Goal: Task Accomplishment & Management: Manage account settings

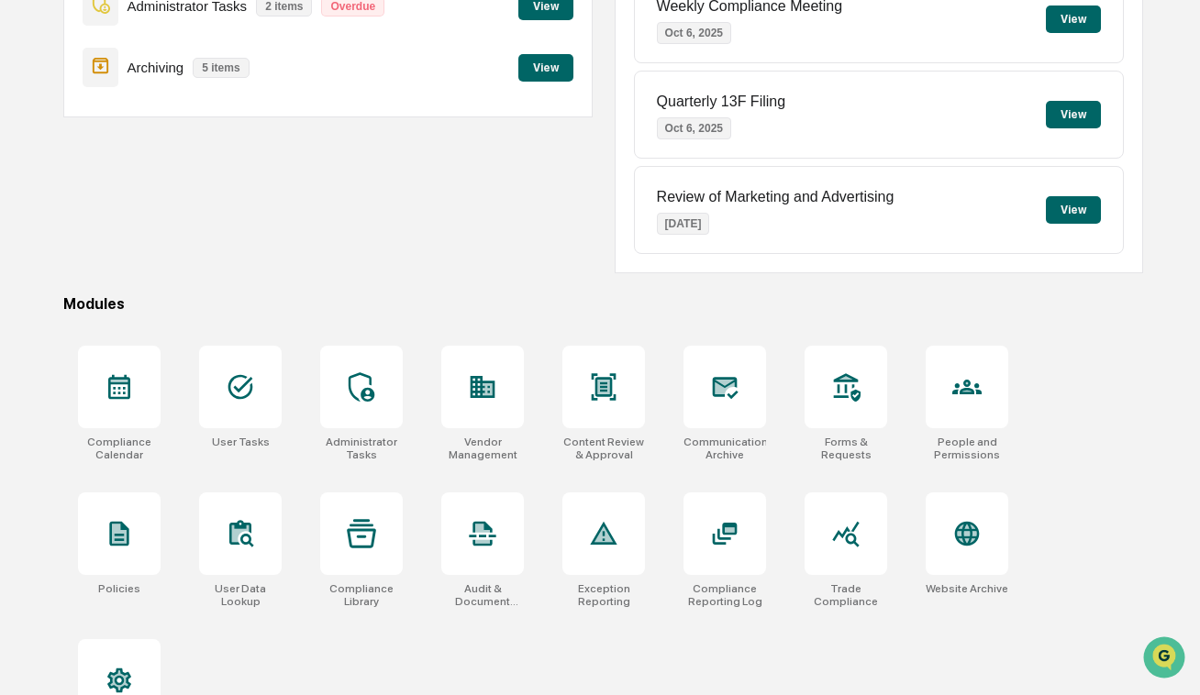
scroll to position [267, 0]
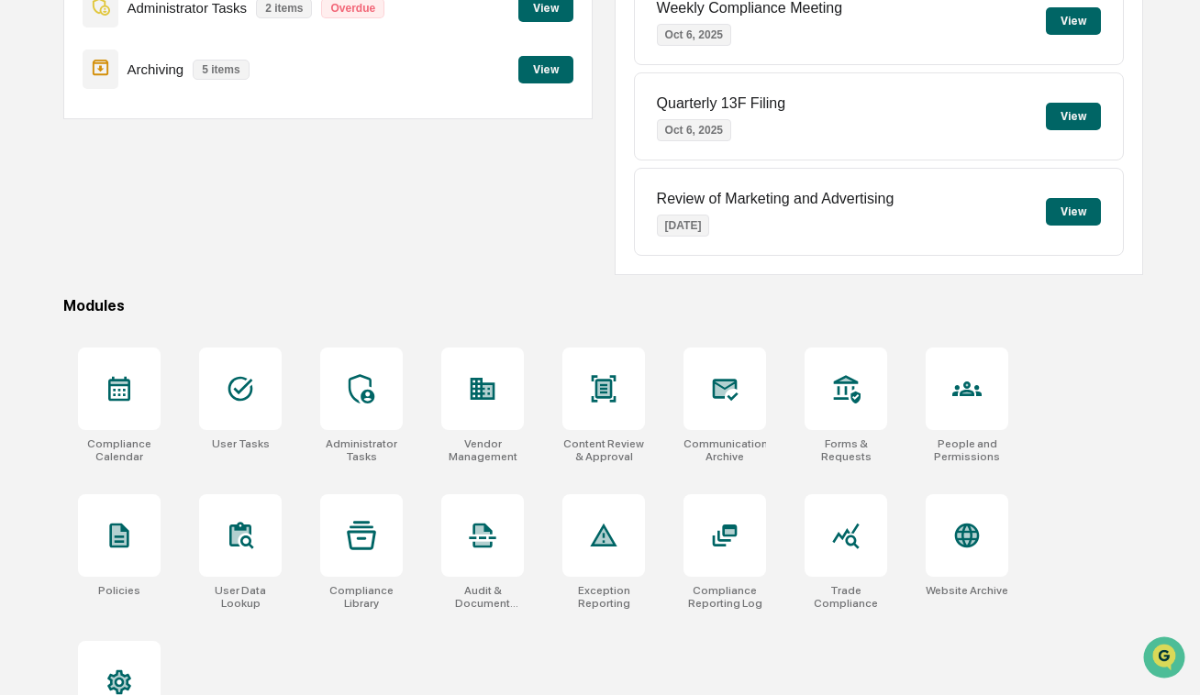
click at [193, 16] on div "Administrator Tasks 2 items Overdue" at bounding box center [238, 7] width 311 height 43
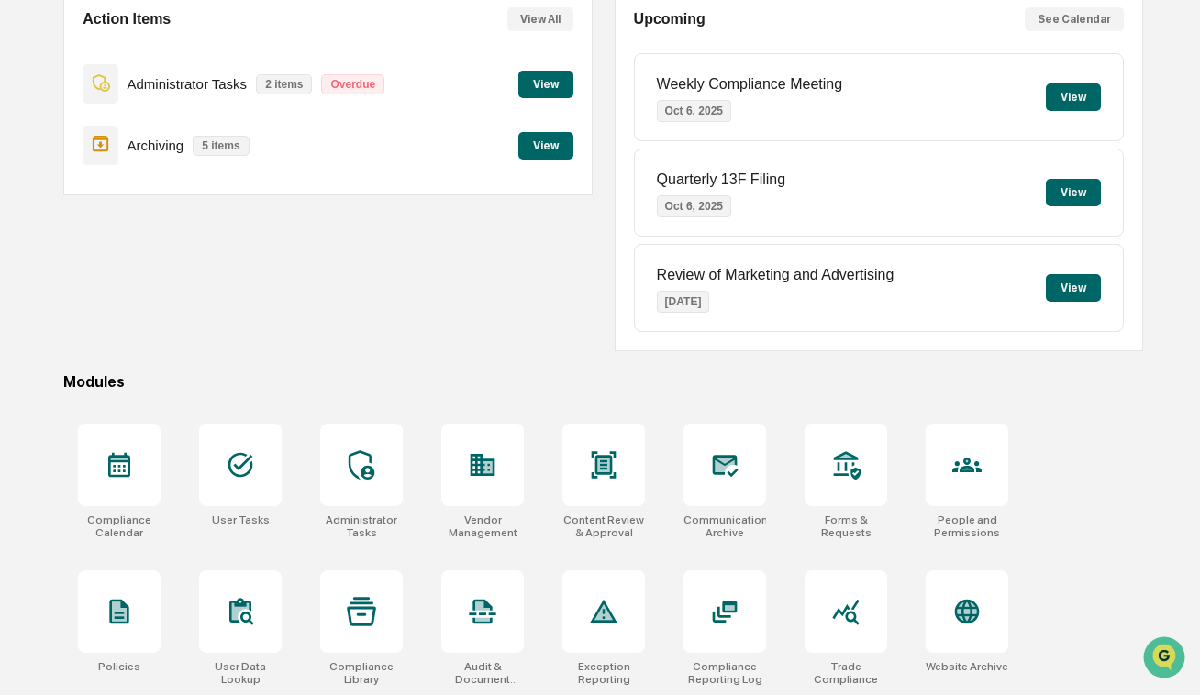
click at [531, 80] on button "View" at bounding box center [545, 85] width 55 height 28
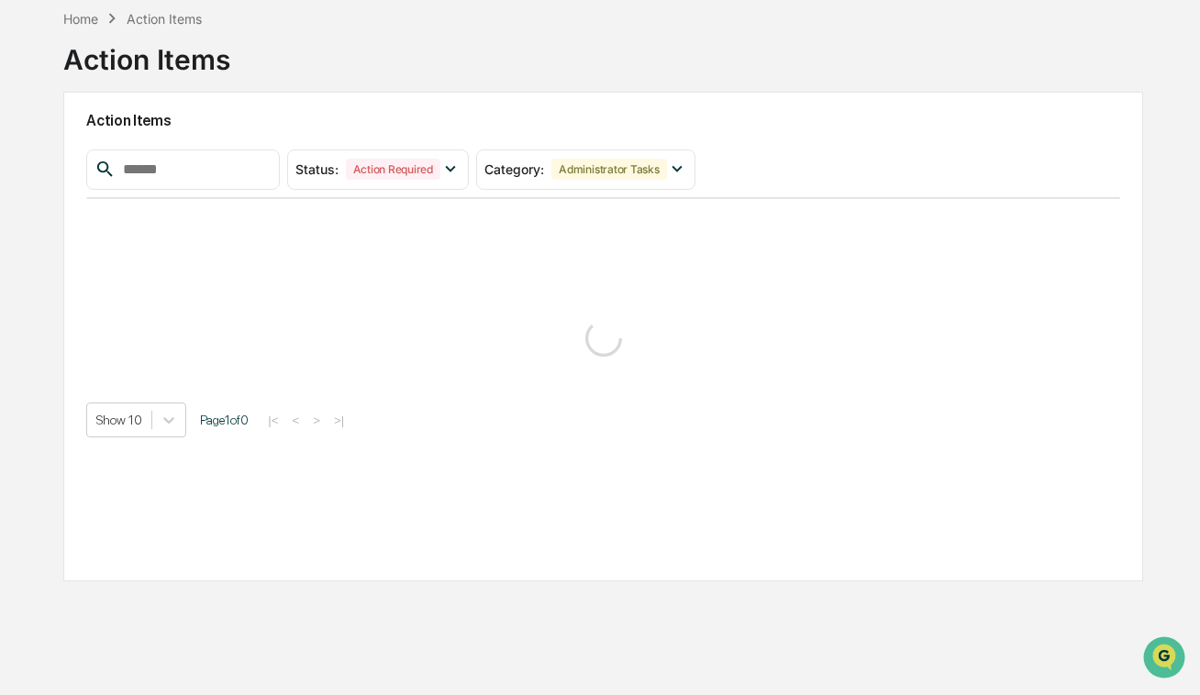
scroll to position [87, 0]
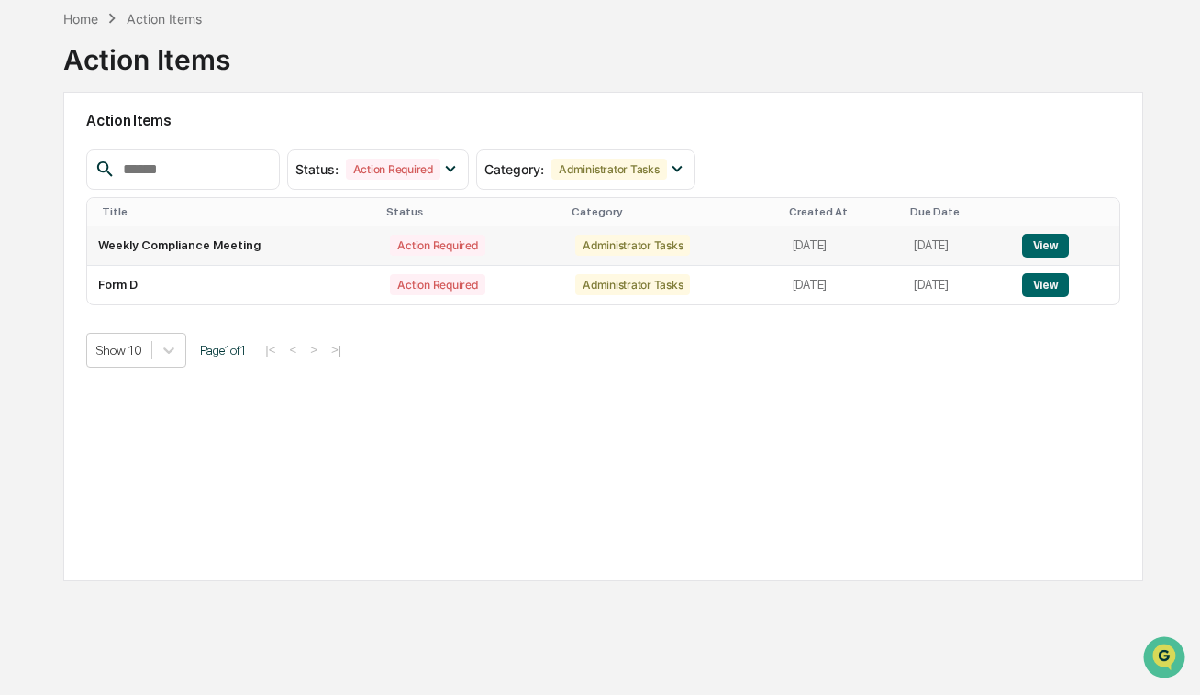
click at [1059, 249] on button "View" at bounding box center [1045, 246] width 47 height 24
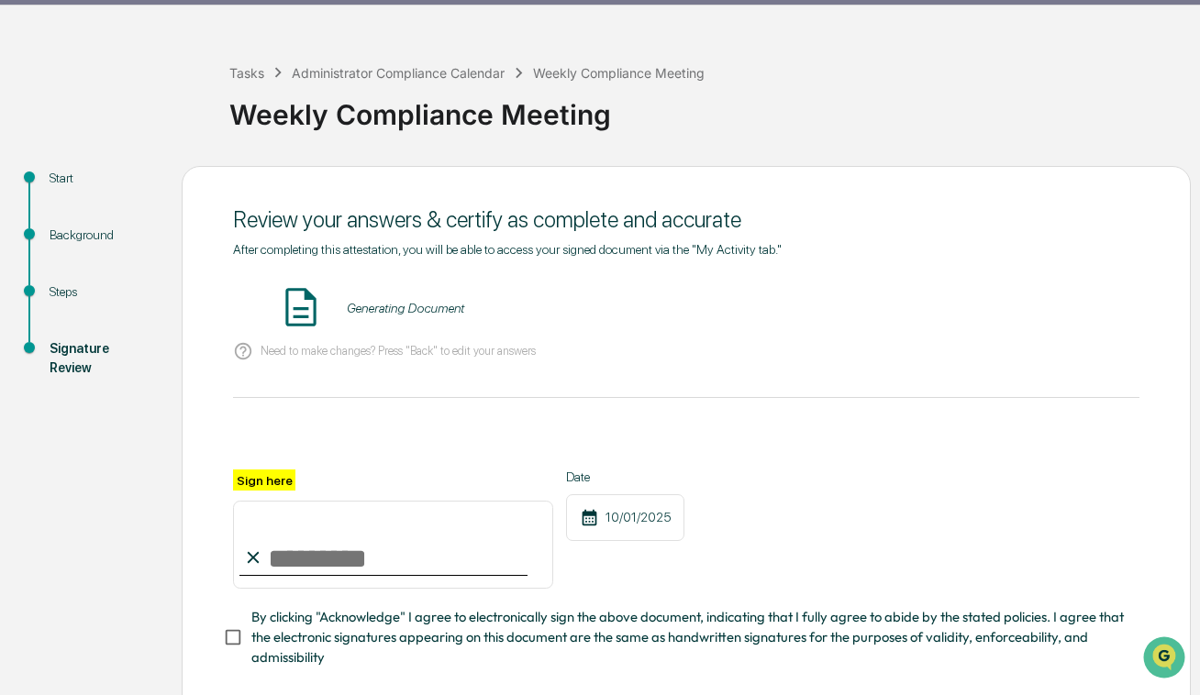
scroll to position [149, 0]
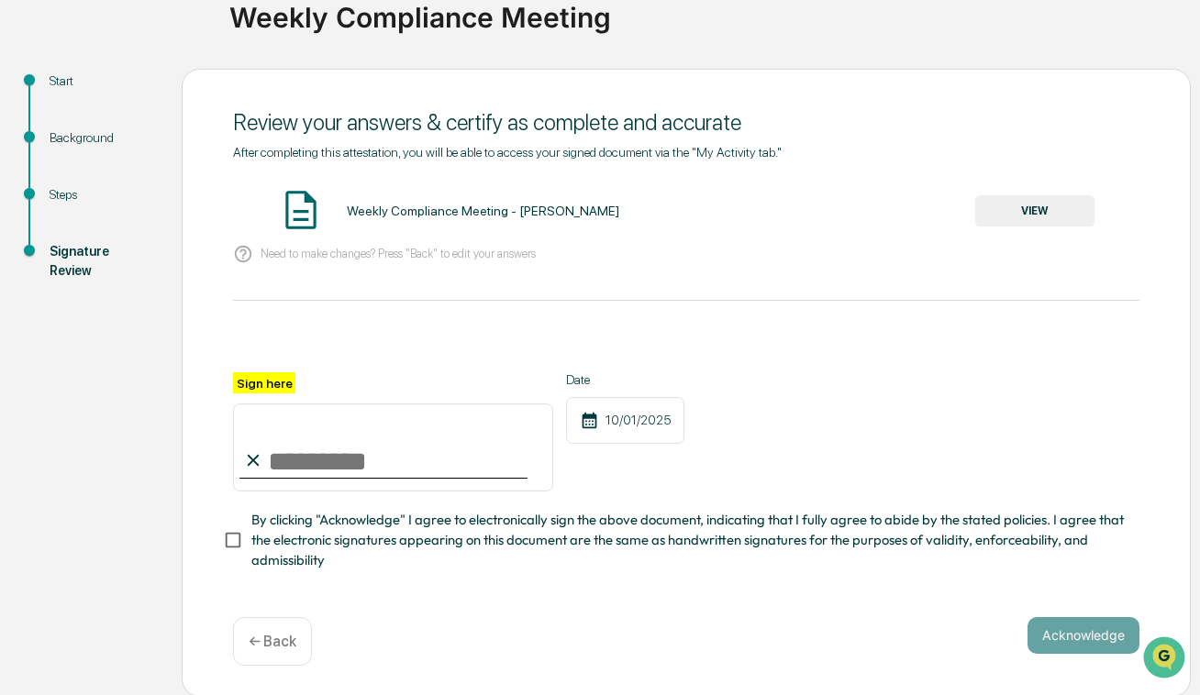
click at [355, 446] on input "Sign here" at bounding box center [393, 448] width 320 height 88
type input "**********"
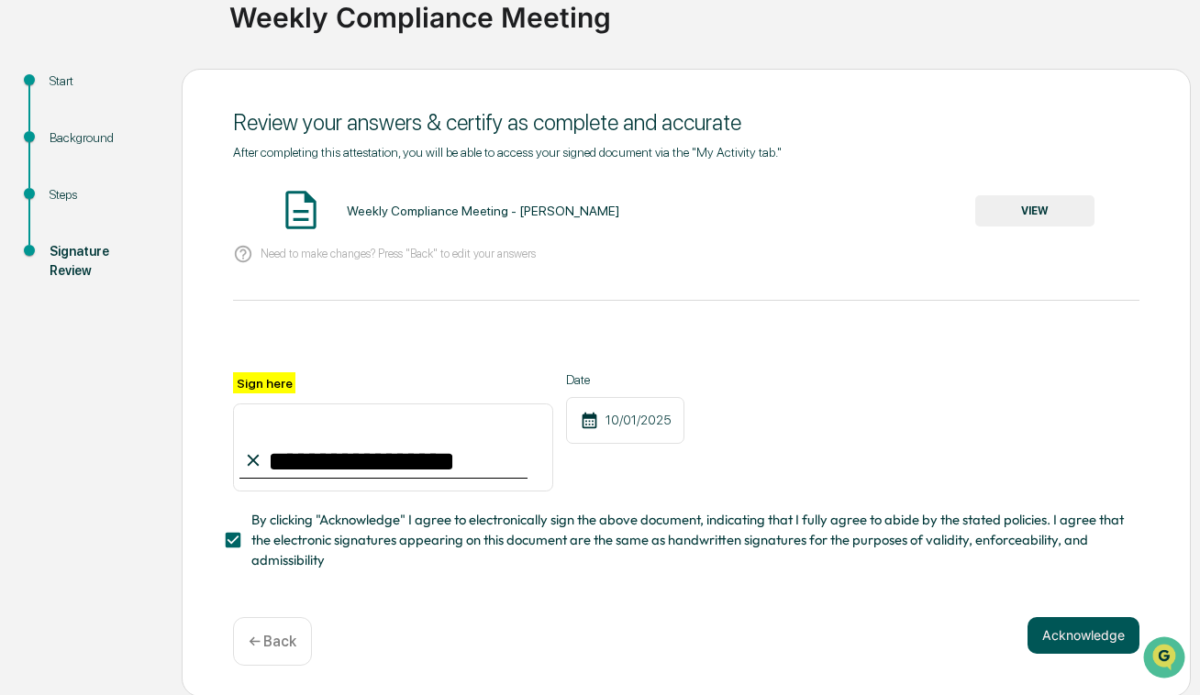
click at [1065, 627] on button "Acknowledge" at bounding box center [1083, 635] width 112 height 37
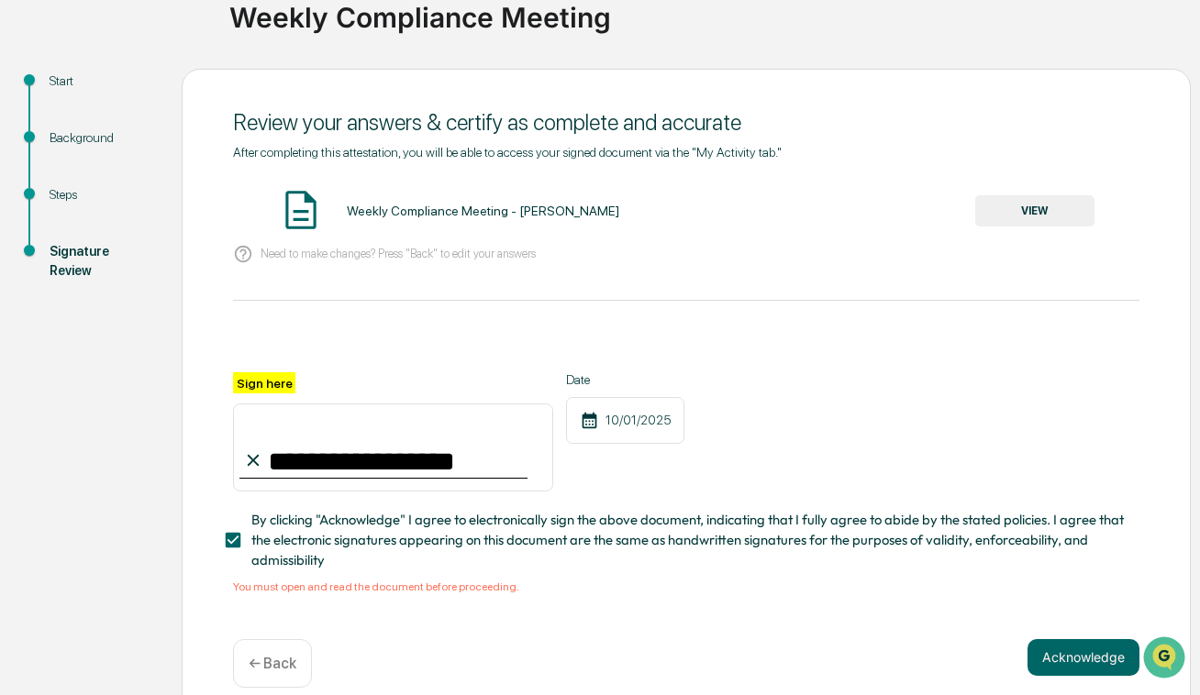
click at [1012, 220] on button "VIEW" at bounding box center [1034, 210] width 119 height 31
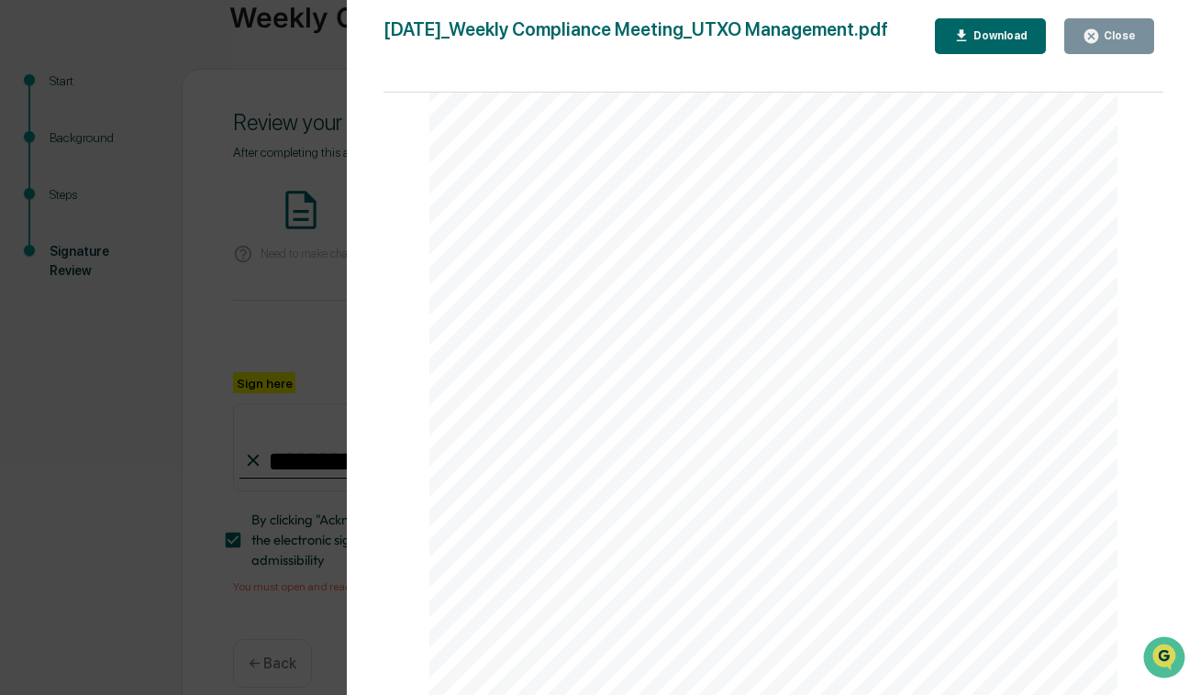
scroll to position [0, 0]
click at [1080, 29] on button "Close" at bounding box center [1109, 36] width 90 height 36
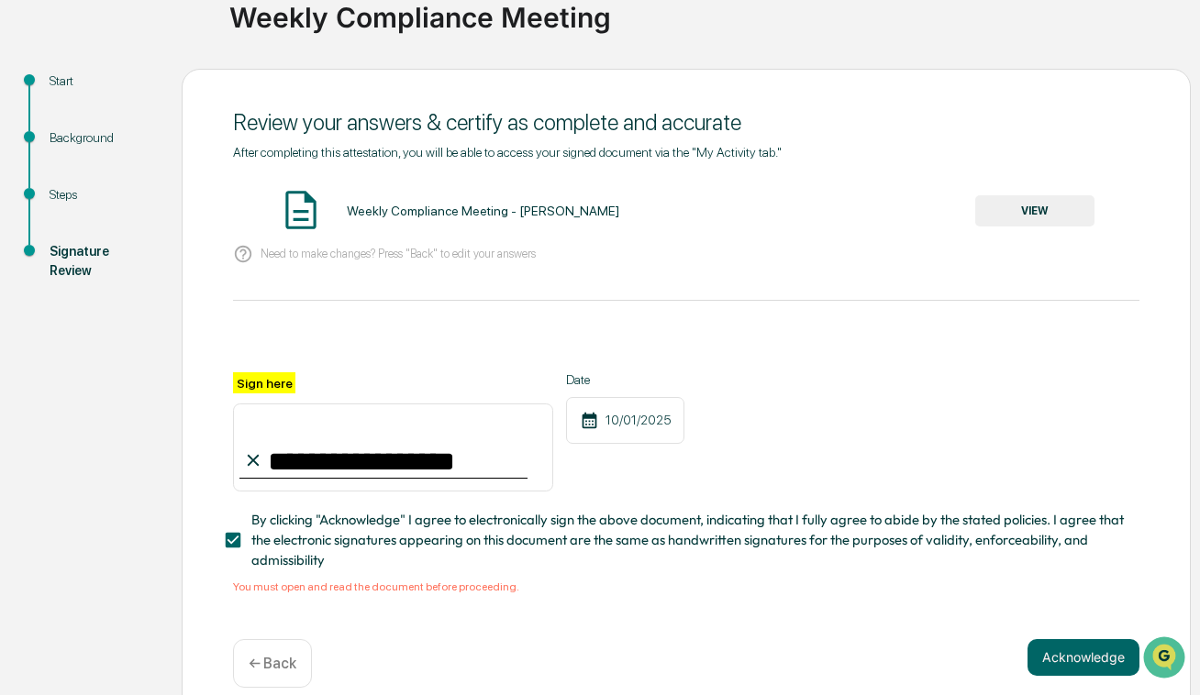
click at [1010, 213] on button "VIEW" at bounding box center [1034, 210] width 119 height 31
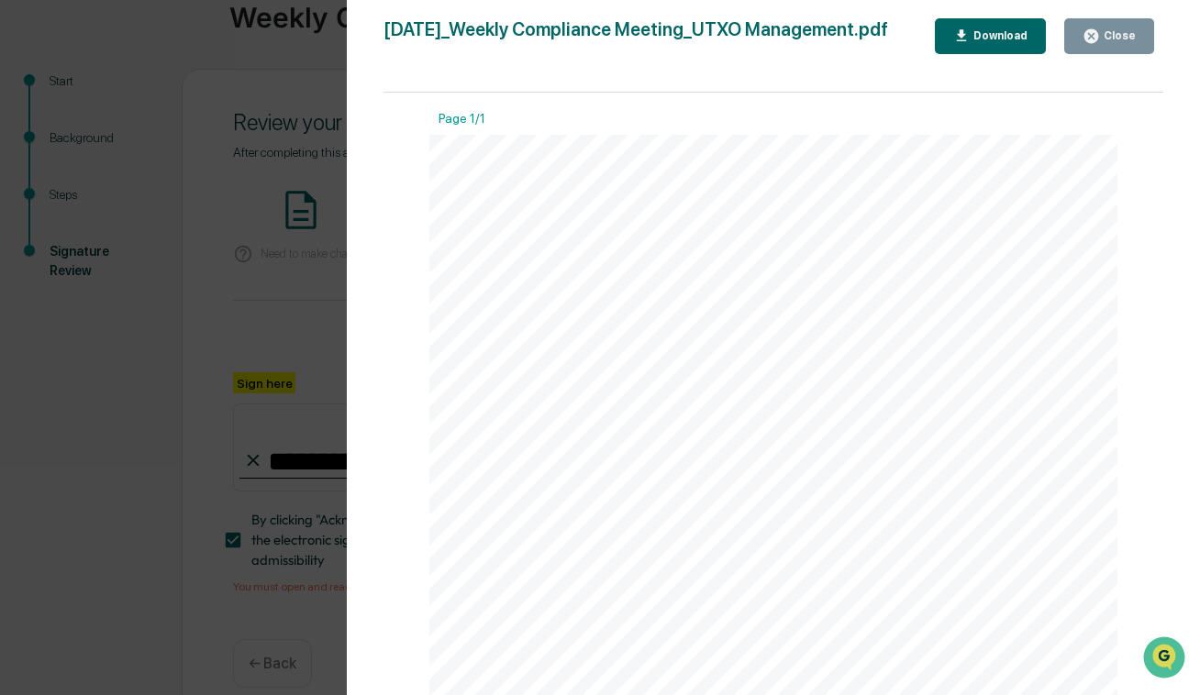
click at [1118, 34] on div "Close" at bounding box center [1118, 35] width 36 height 13
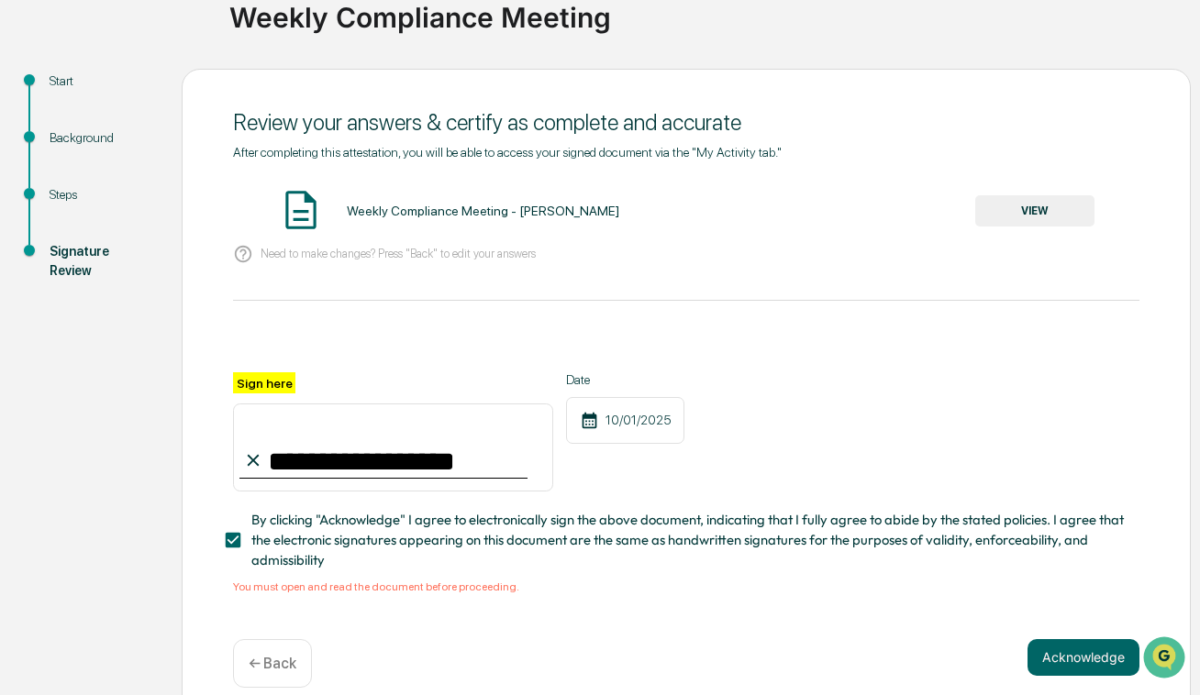
click at [100, 138] on div "Background" at bounding box center [101, 137] width 103 height 19
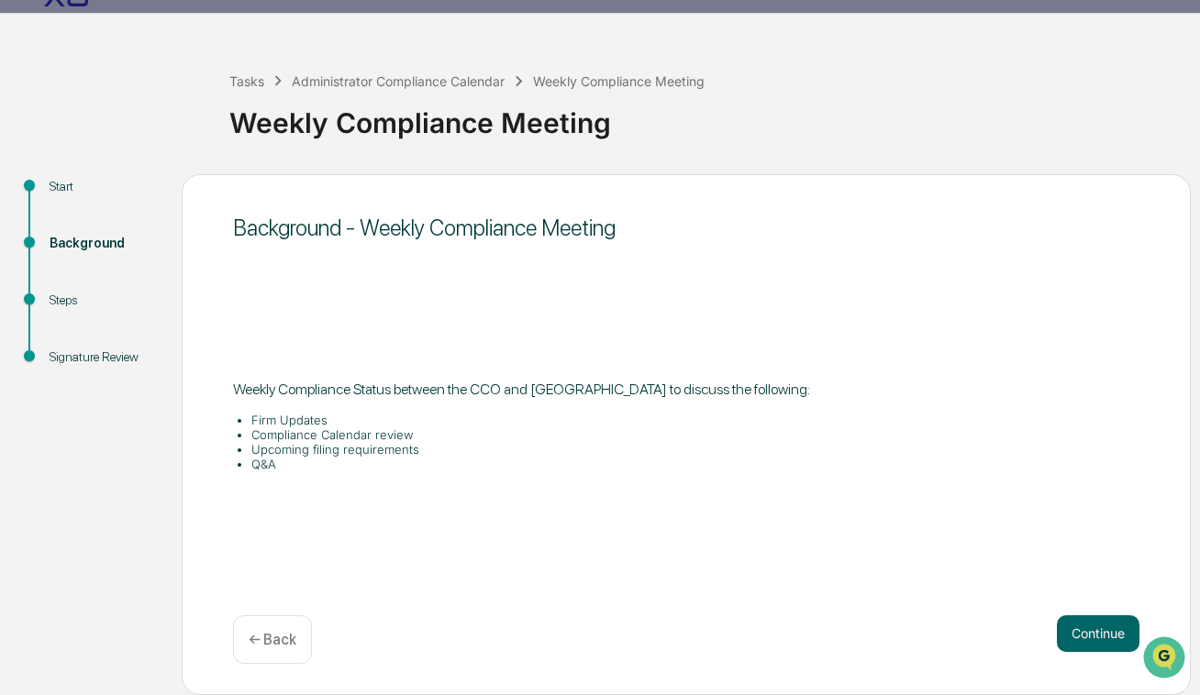
scroll to position [44, 0]
click at [52, 177] on div "Start" at bounding box center [101, 186] width 103 height 19
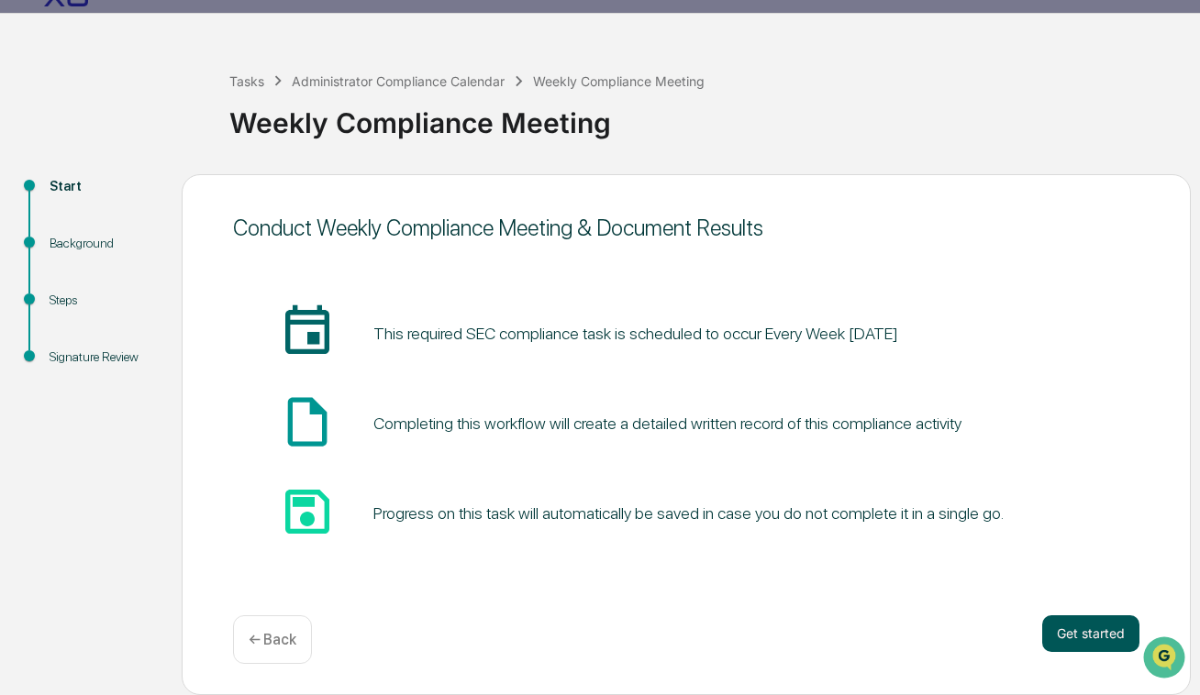
click at [1065, 630] on button "Get started" at bounding box center [1090, 633] width 97 height 37
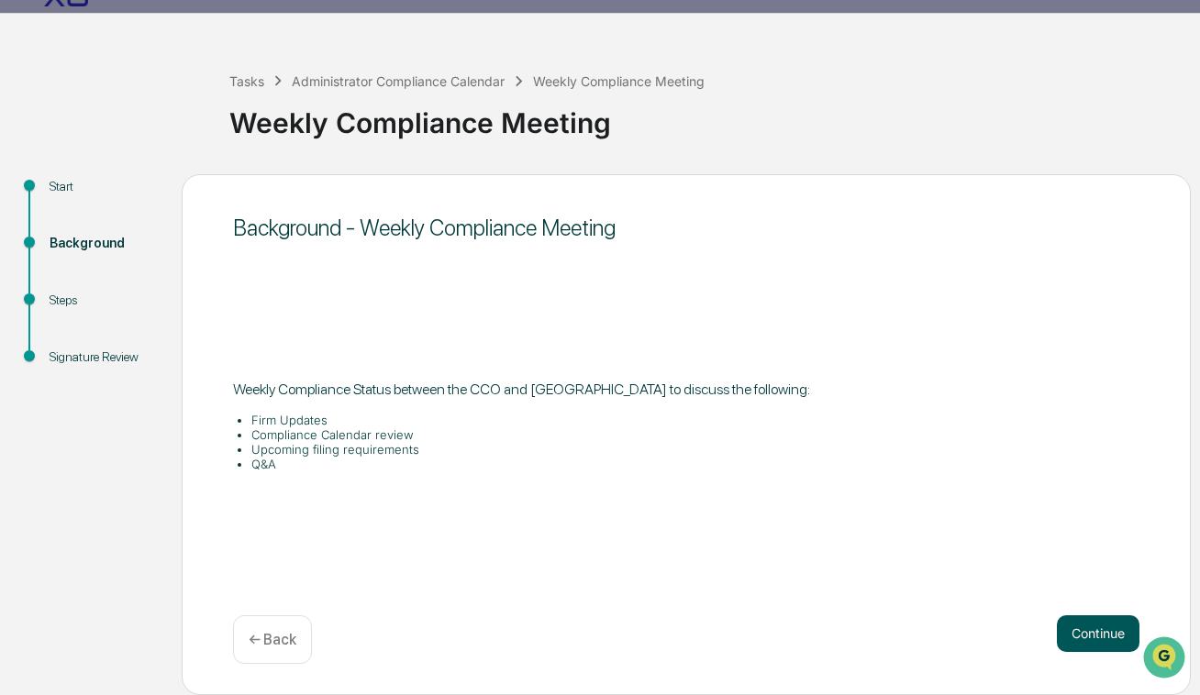
click at [1067, 636] on button "Continue" at bounding box center [1097, 633] width 83 height 37
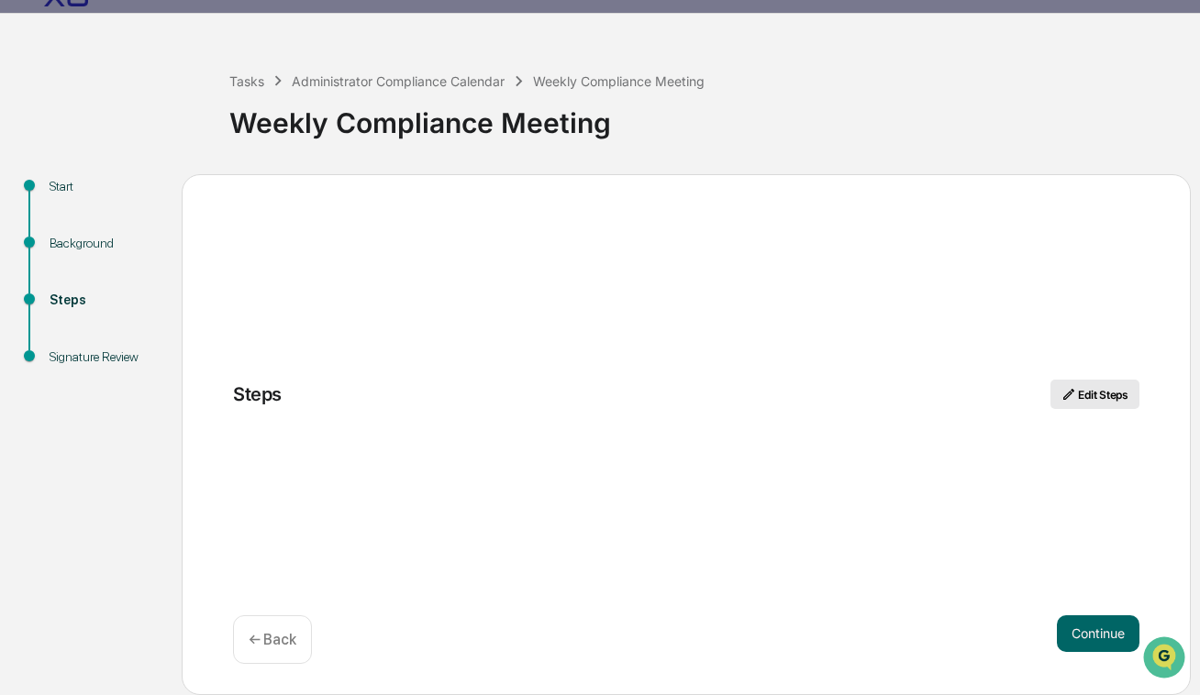
click at [1086, 393] on button "Edit Steps" at bounding box center [1094, 394] width 89 height 29
click at [1087, 401] on button "Edit Steps" at bounding box center [1094, 394] width 89 height 29
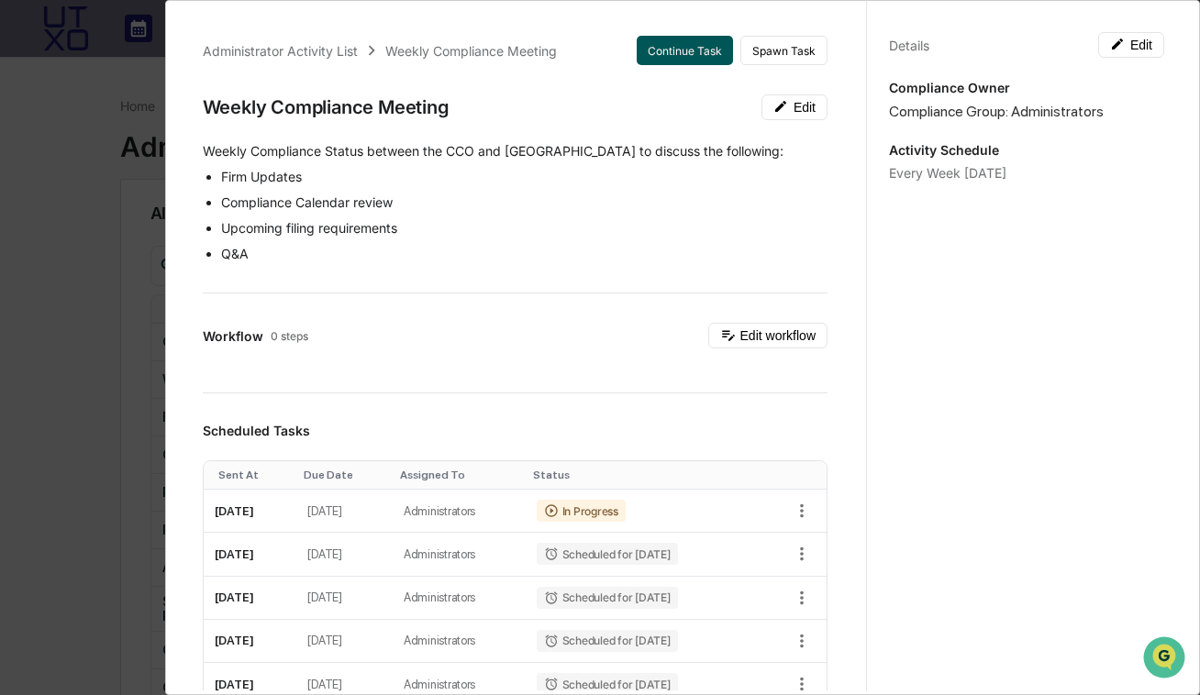
click at [696, 53] on button "Continue Task" at bounding box center [684, 50] width 96 height 29
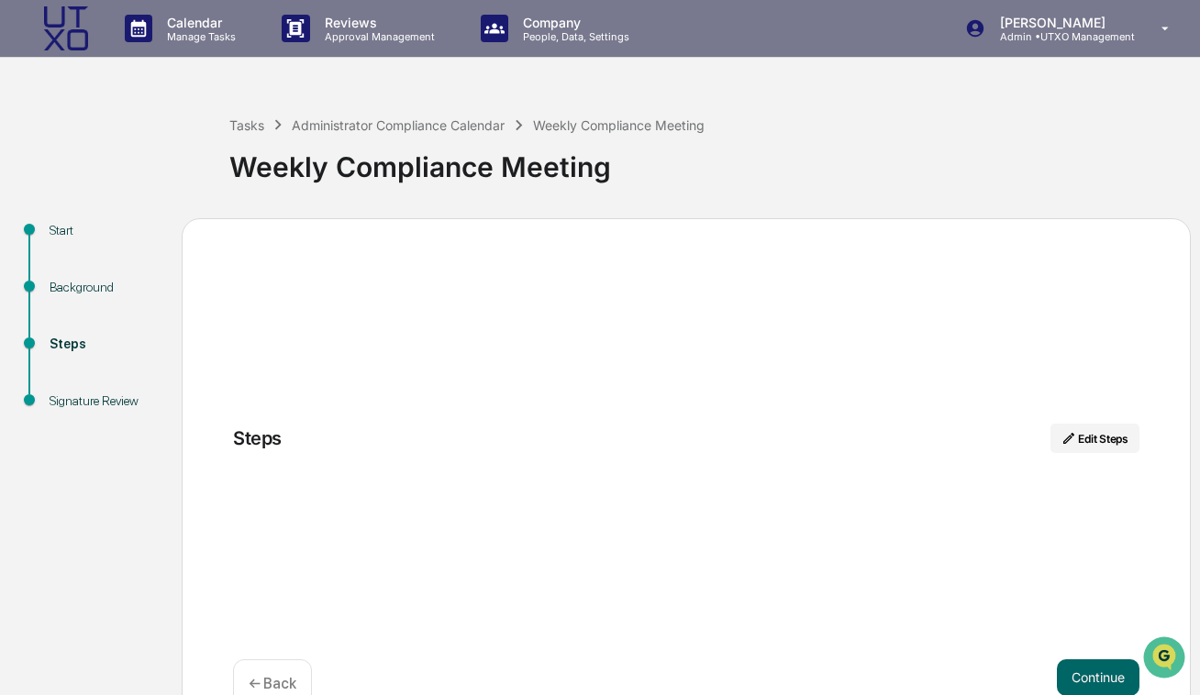
scroll to position [44, 0]
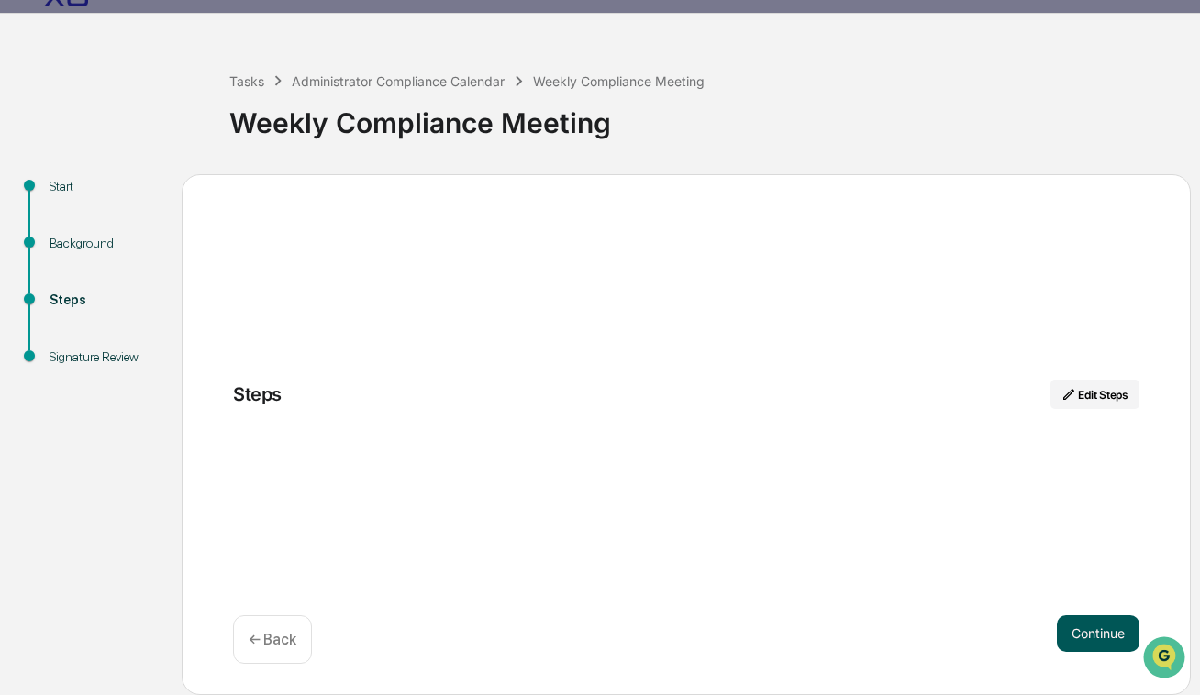
click at [1084, 639] on button "Continue" at bounding box center [1097, 633] width 83 height 37
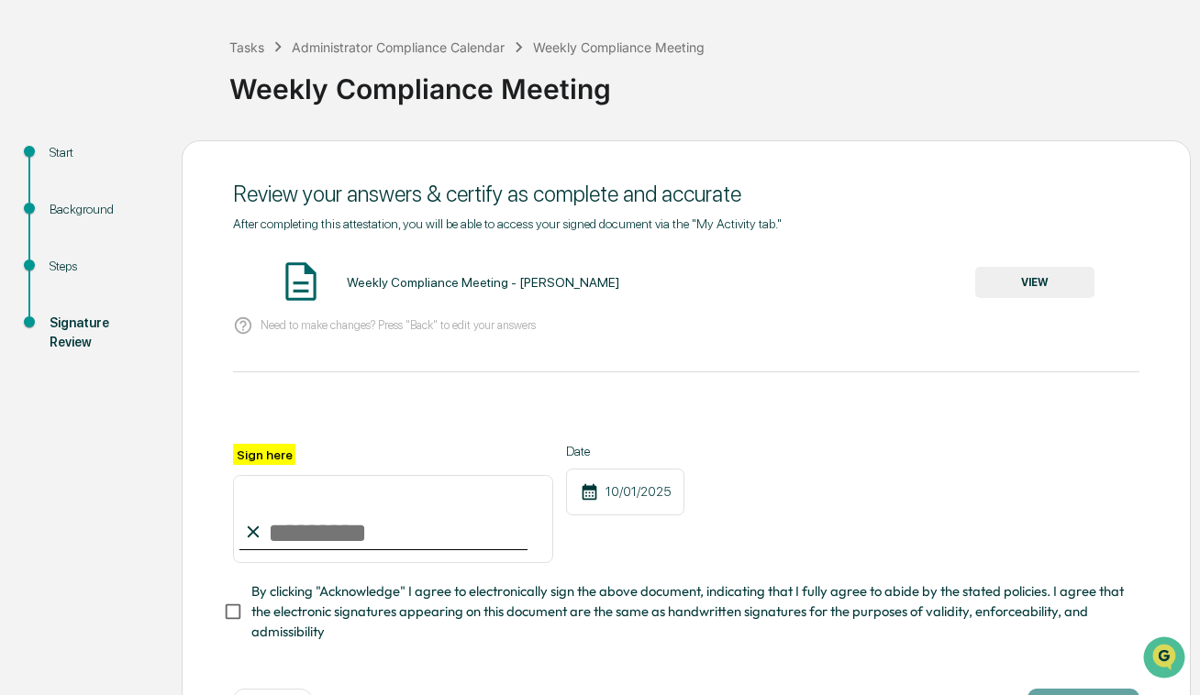
scroll to position [149, 0]
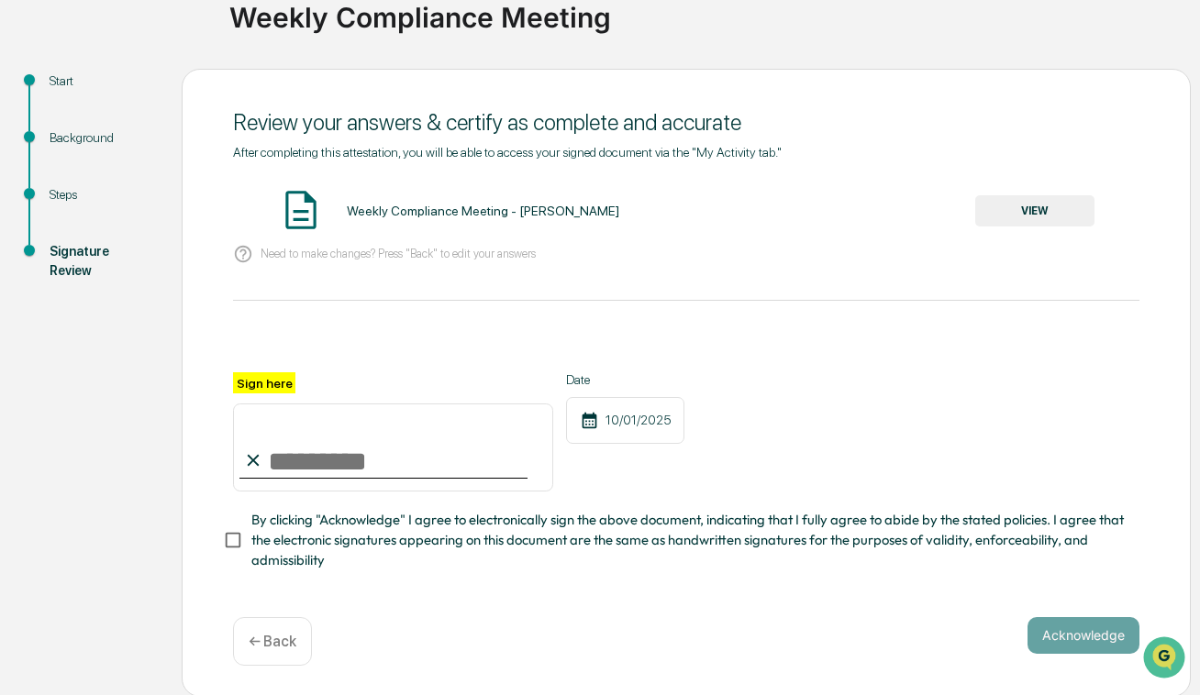
click at [1060, 207] on button "VIEW" at bounding box center [1034, 210] width 119 height 31
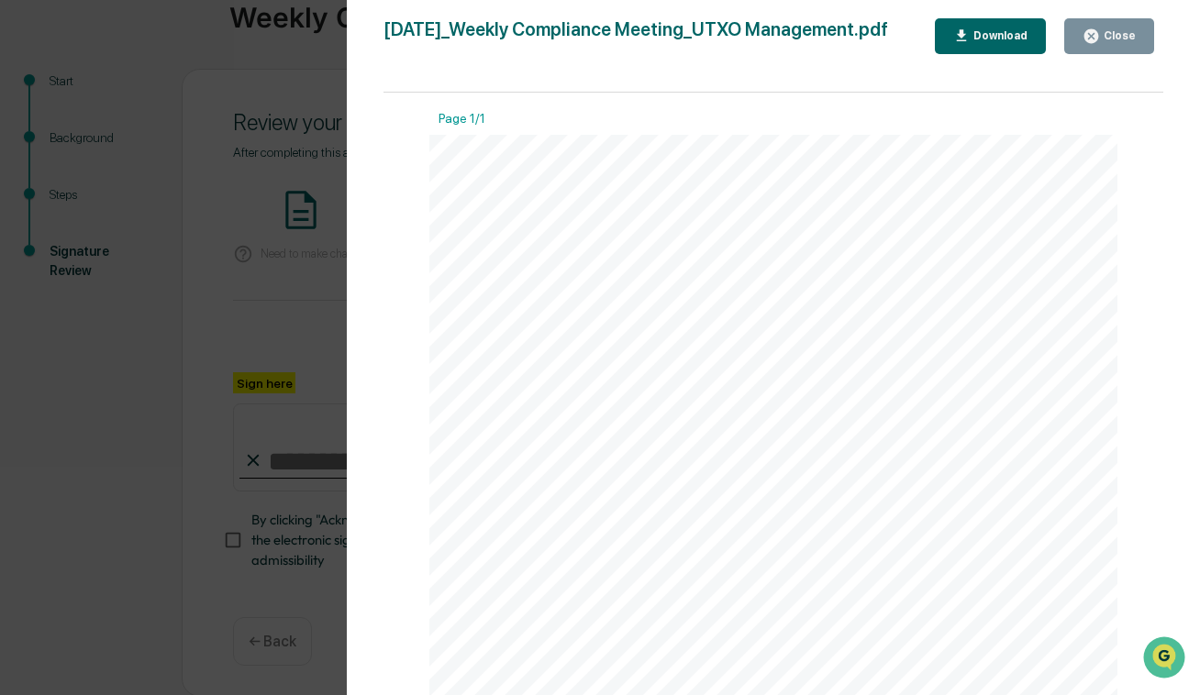
click at [1124, 22] on button "Close" at bounding box center [1109, 36] width 90 height 36
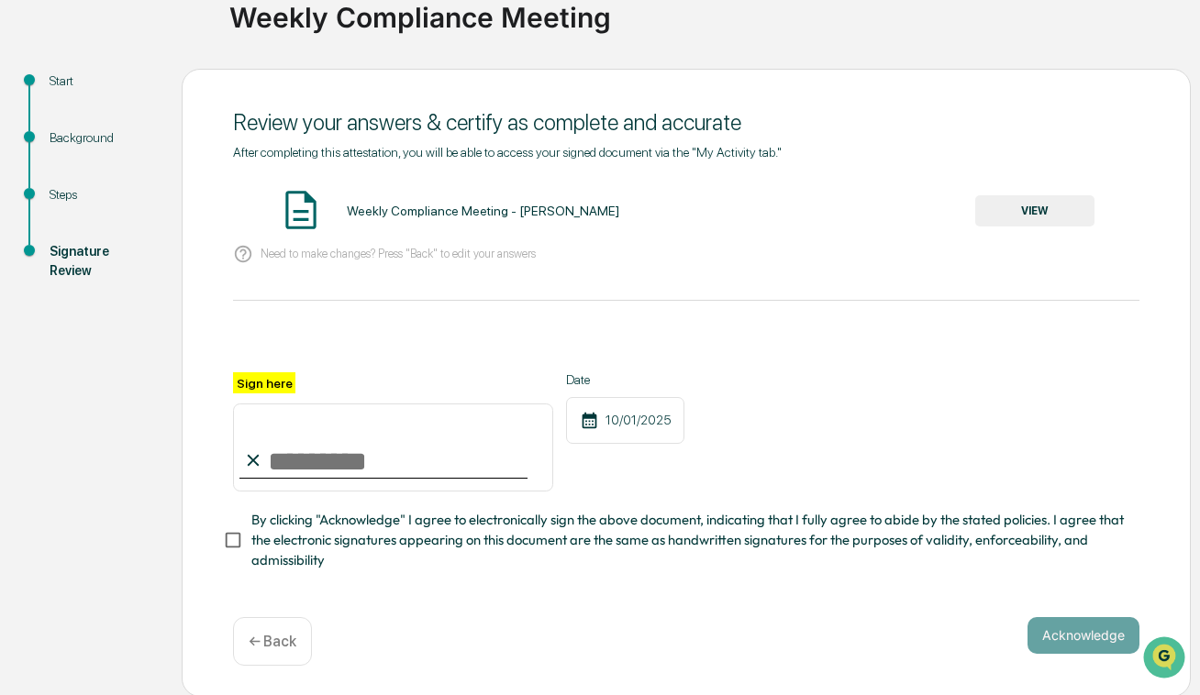
click at [371, 466] on input "Sign here" at bounding box center [393, 448] width 320 height 88
type input "**********"
click at [584, 468] on div "Date [DATE]" at bounding box center [625, 431] width 118 height 119
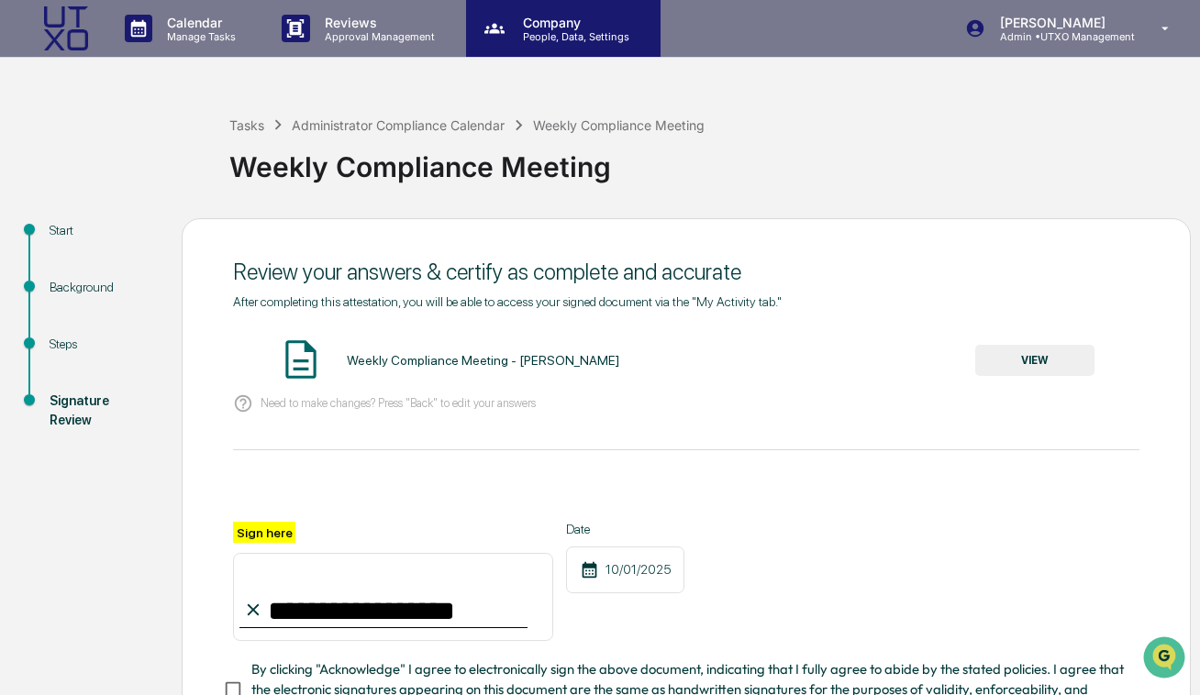
click at [493, 28] on icon at bounding box center [495, 29] width 28 height 28
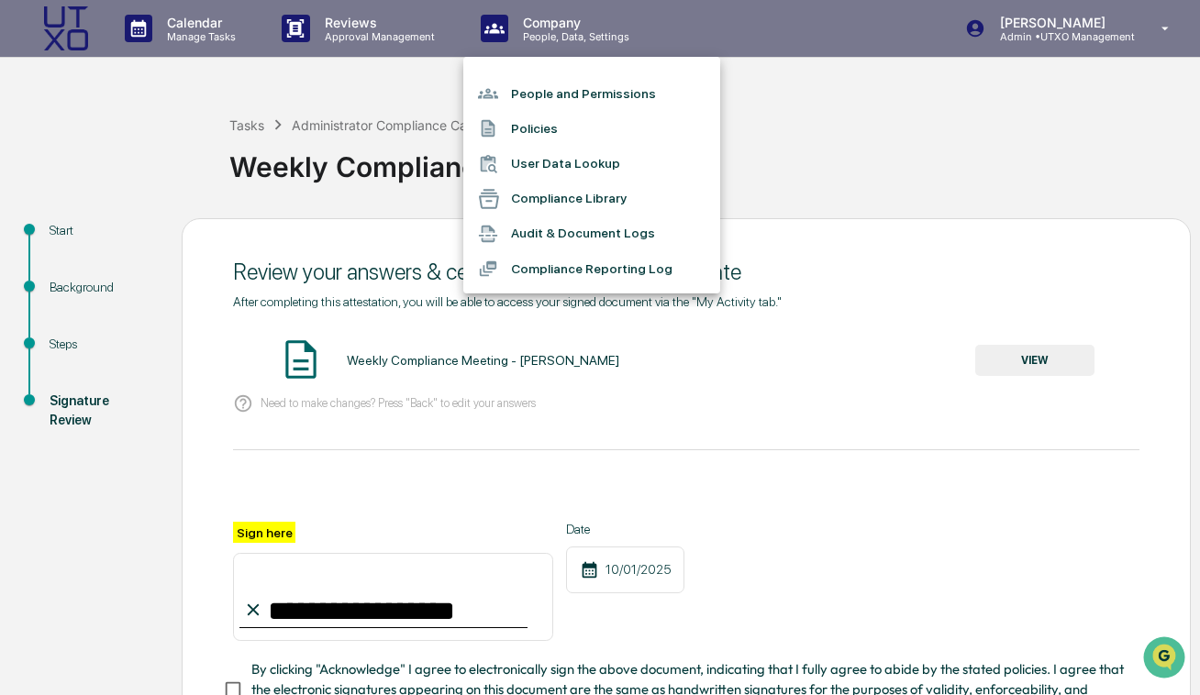
click at [525, 126] on li "Policies" at bounding box center [591, 128] width 257 height 35
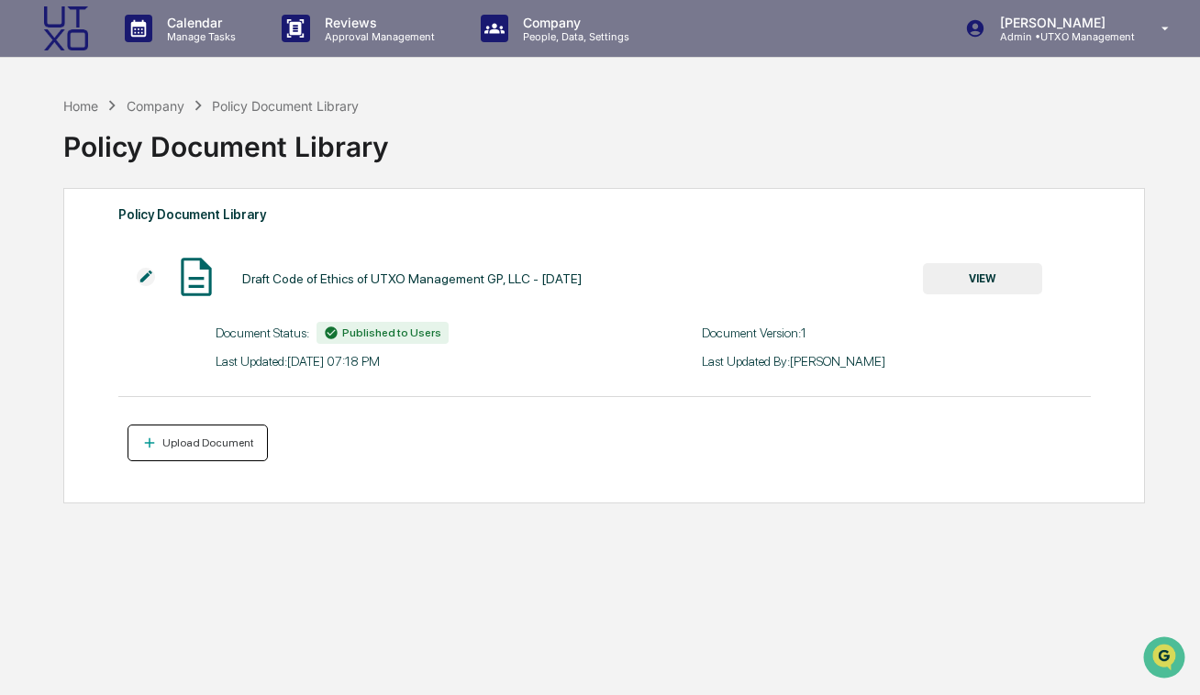
click at [217, 438] on div "Upload Document" at bounding box center [206, 443] width 95 height 13
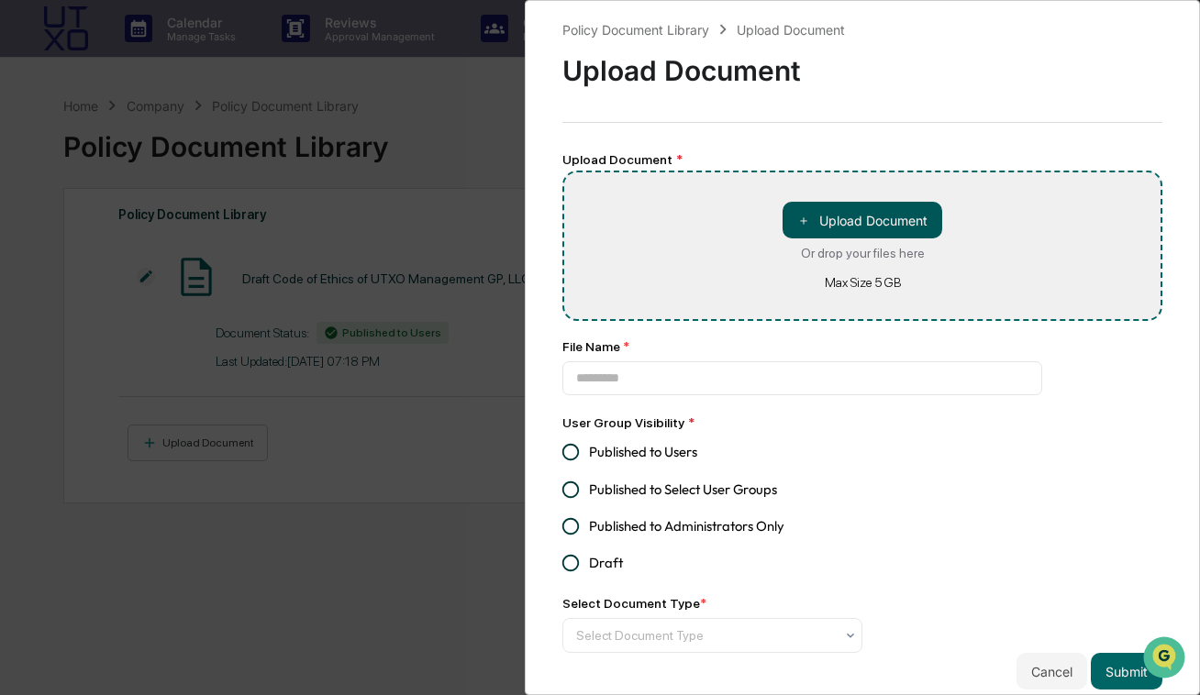
type input "**********"
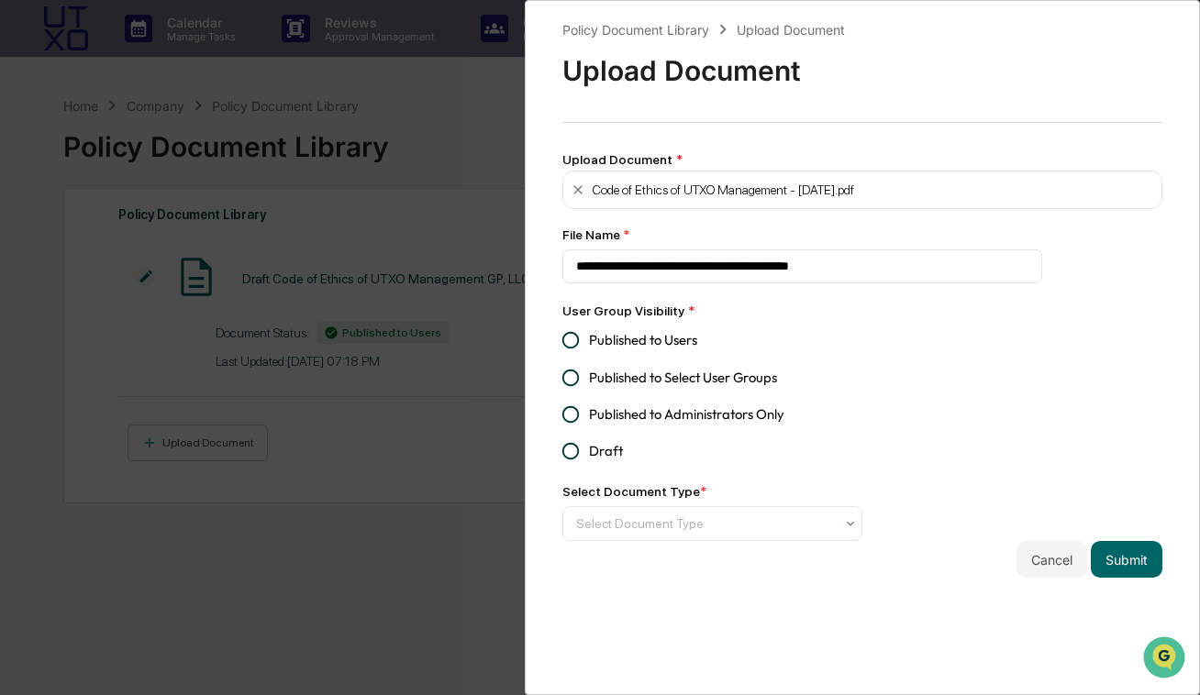
click at [628, 413] on span "Published to Administrators Only" at bounding box center [686, 414] width 195 height 20
click at [645, 525] on div at bounding box center [705, 523] width 258 height 18
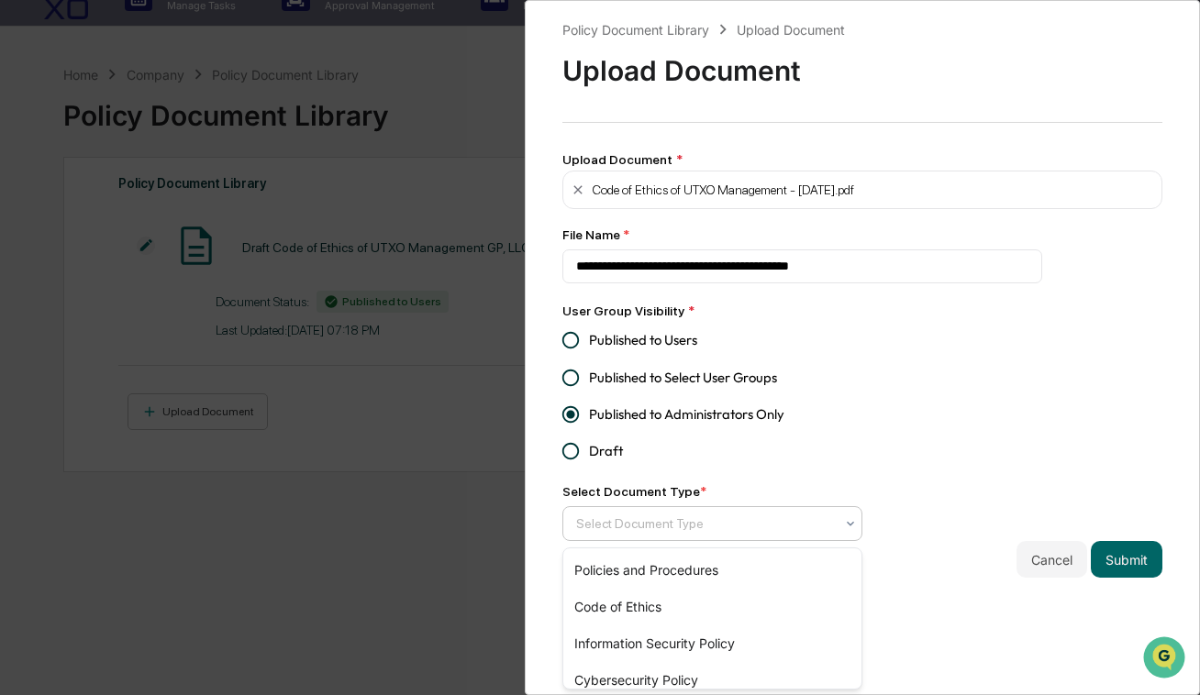
scroll to position [85, 0]
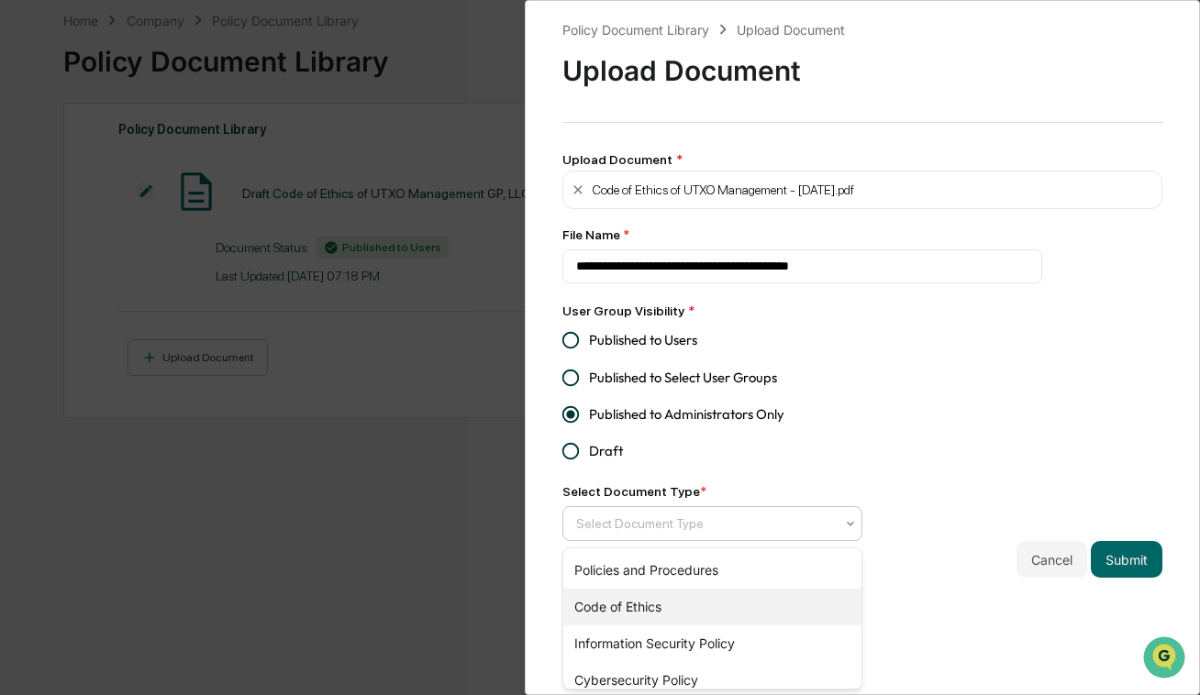
click at [642, 600] on div "Code of Ethics" at bounding box center [712, 607] width 298 height 37
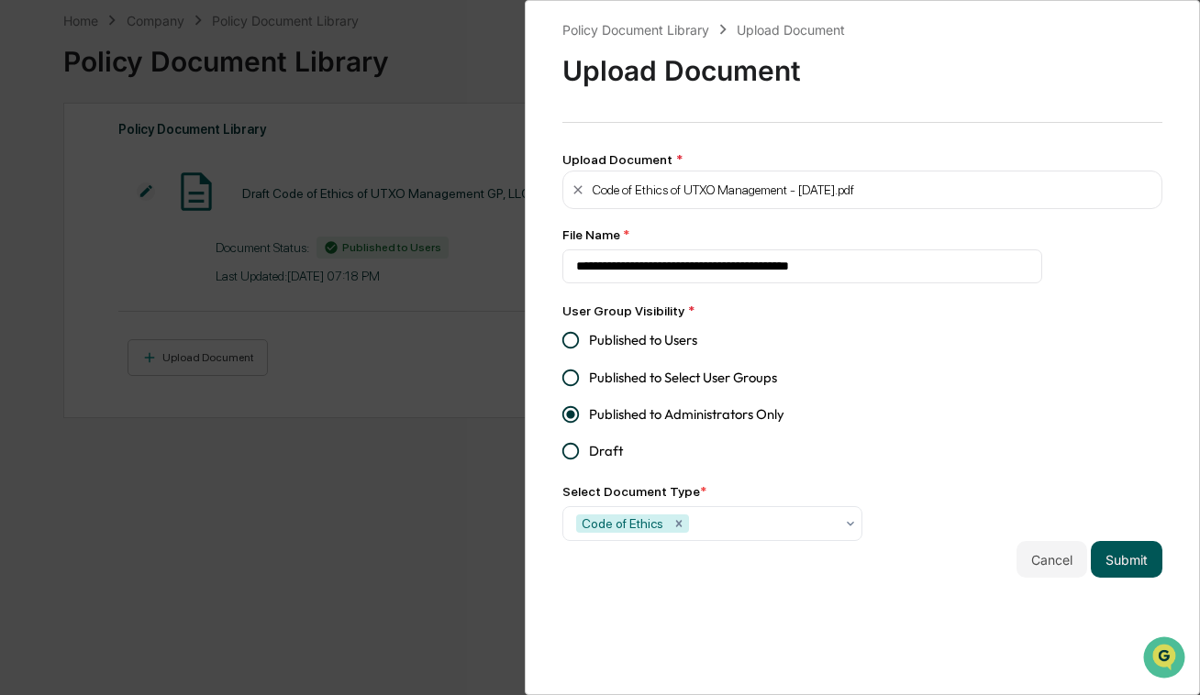
click at [1134, 567] on button "Submit" at bounding box center [1126, 559] width 72 height 37
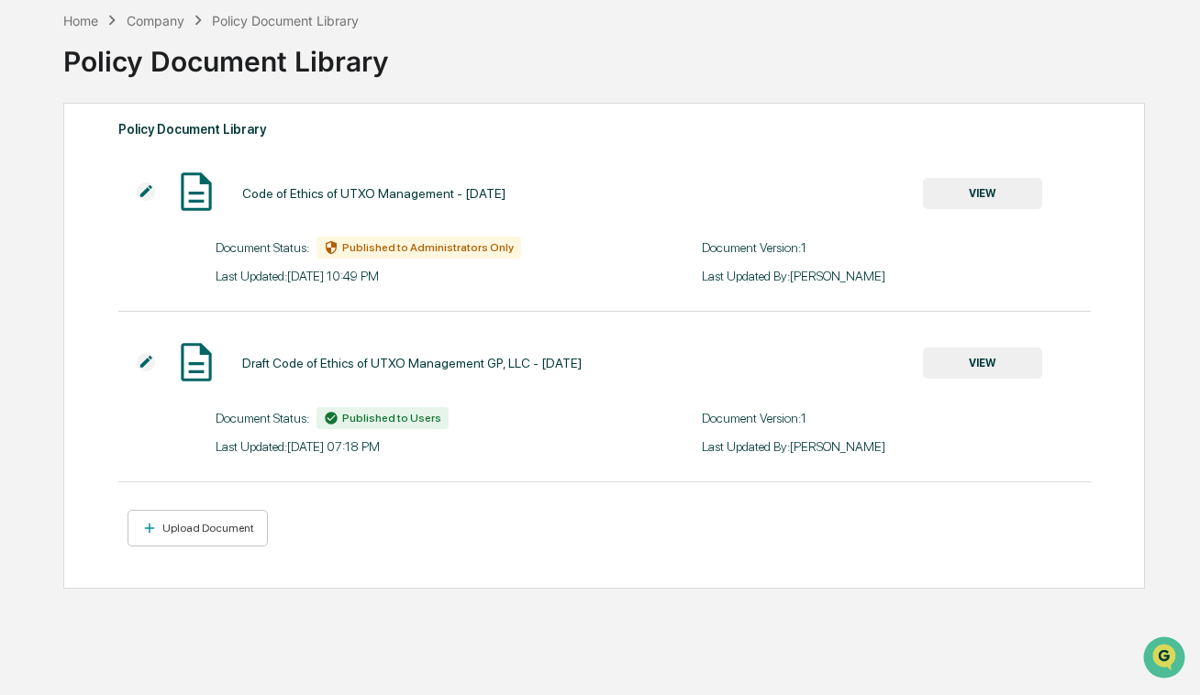
click at [997, 364] on button "VIEW" at bounding box center [982, 363] width 119 height 31
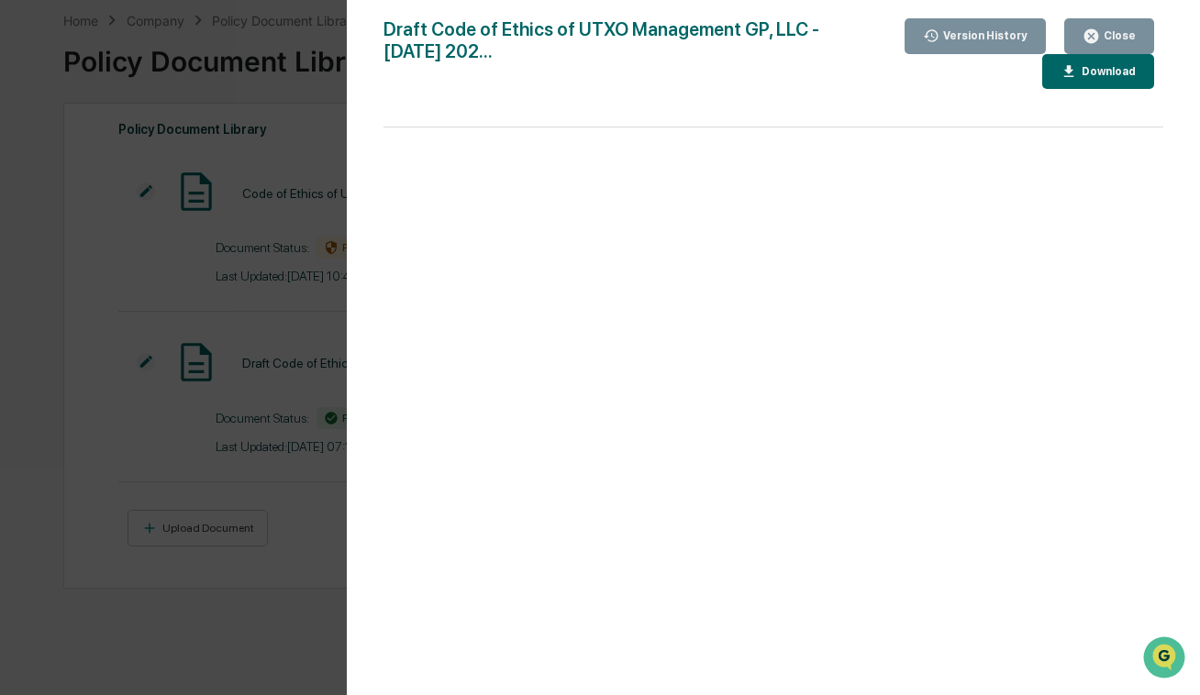
click at [1083, 26] on button "Close" at bounding box center [1109, 36] width 90 height 36
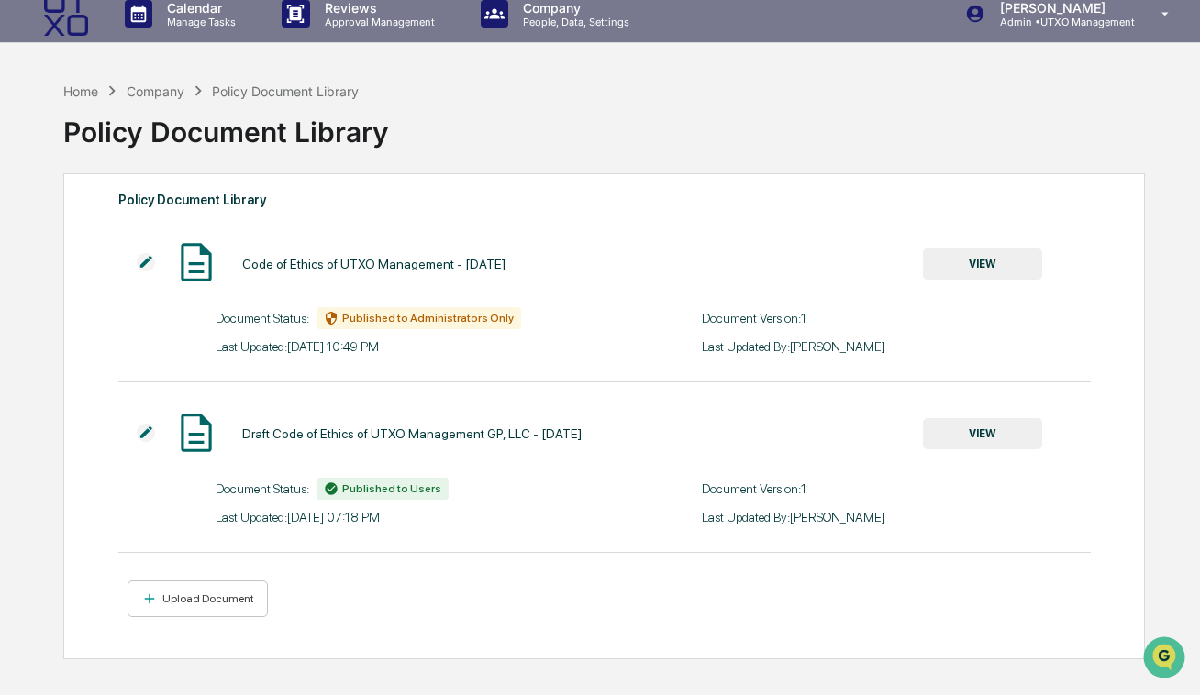
scroll to position [0, 0]
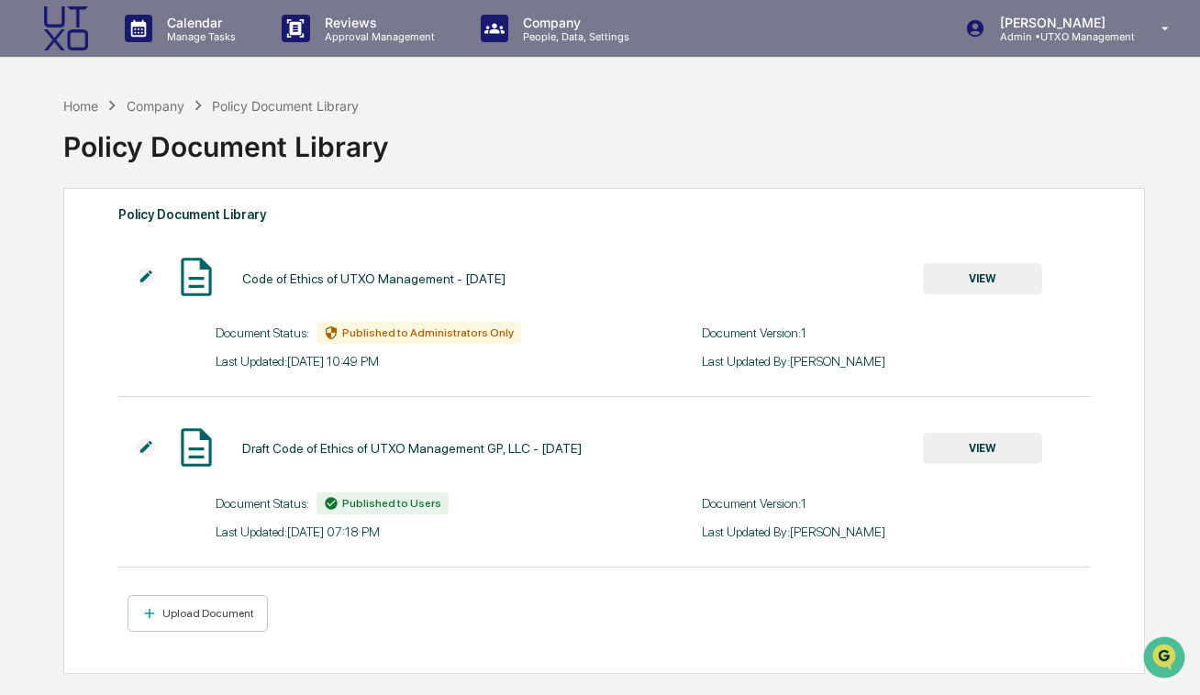
click at [982, 282] on button "VIEW" at bounding box center [982, 278] width 119 height 31
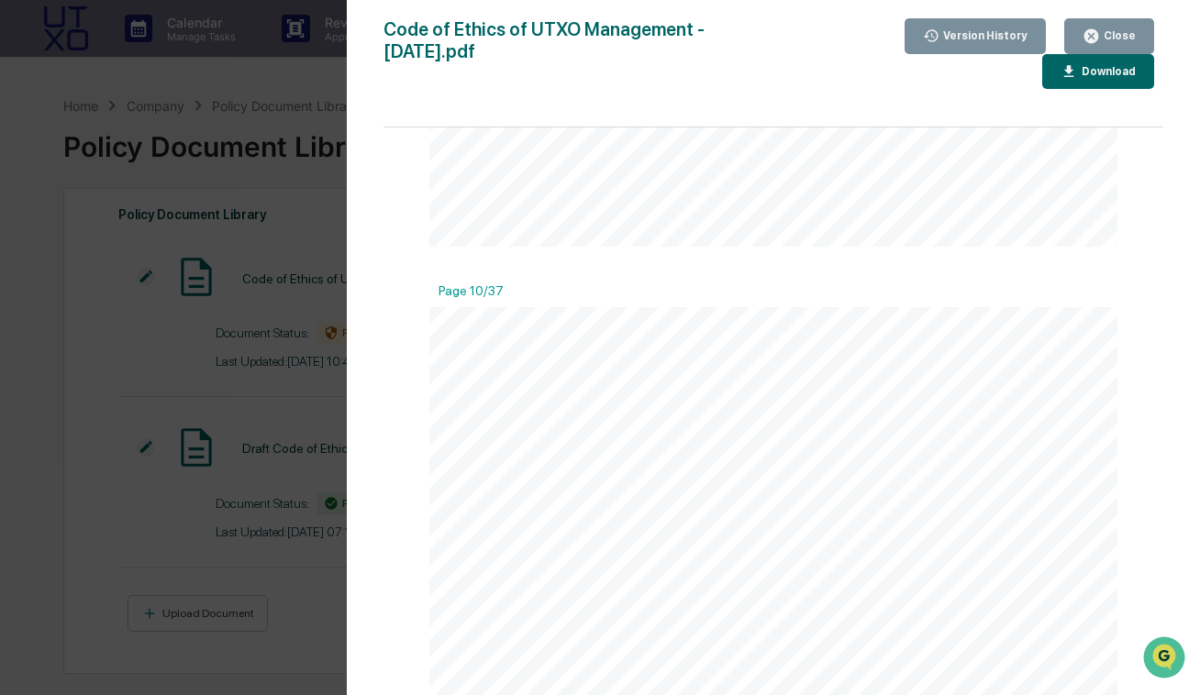
scroll to position [9440, 0]
click at [1103, 26] on button "Close" at bounding box center [1109, 36] width 90 height 36
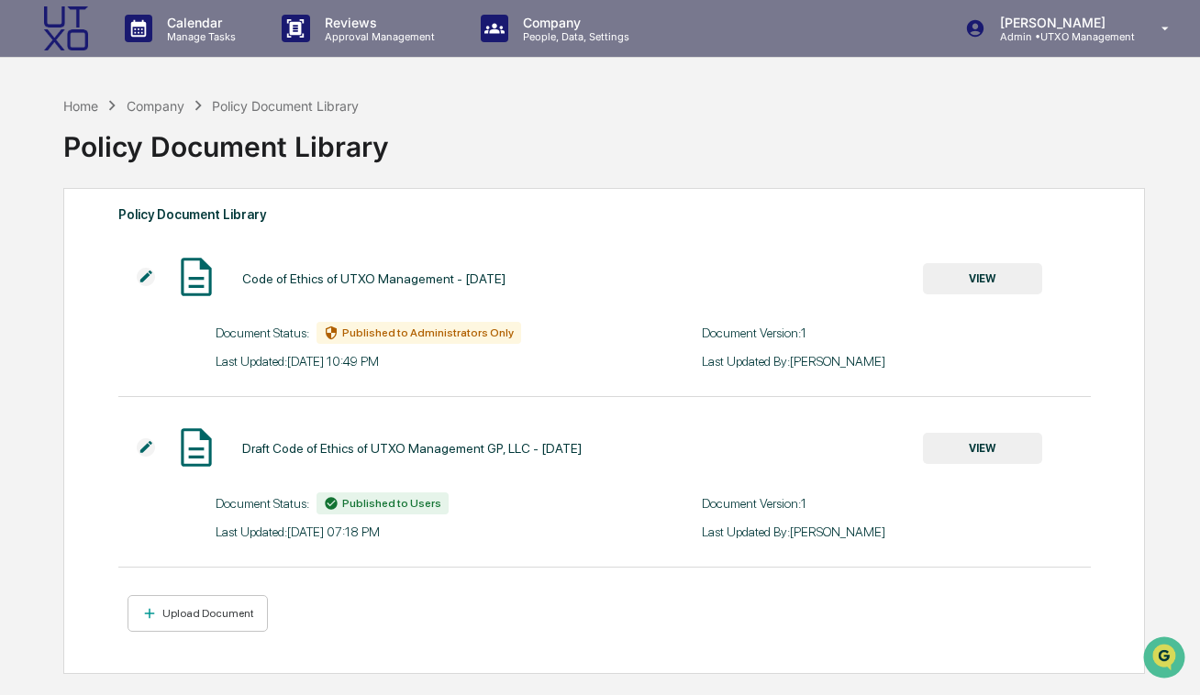
click at [143, 446] on img at bounding box center [146, 447] width 18 height 18
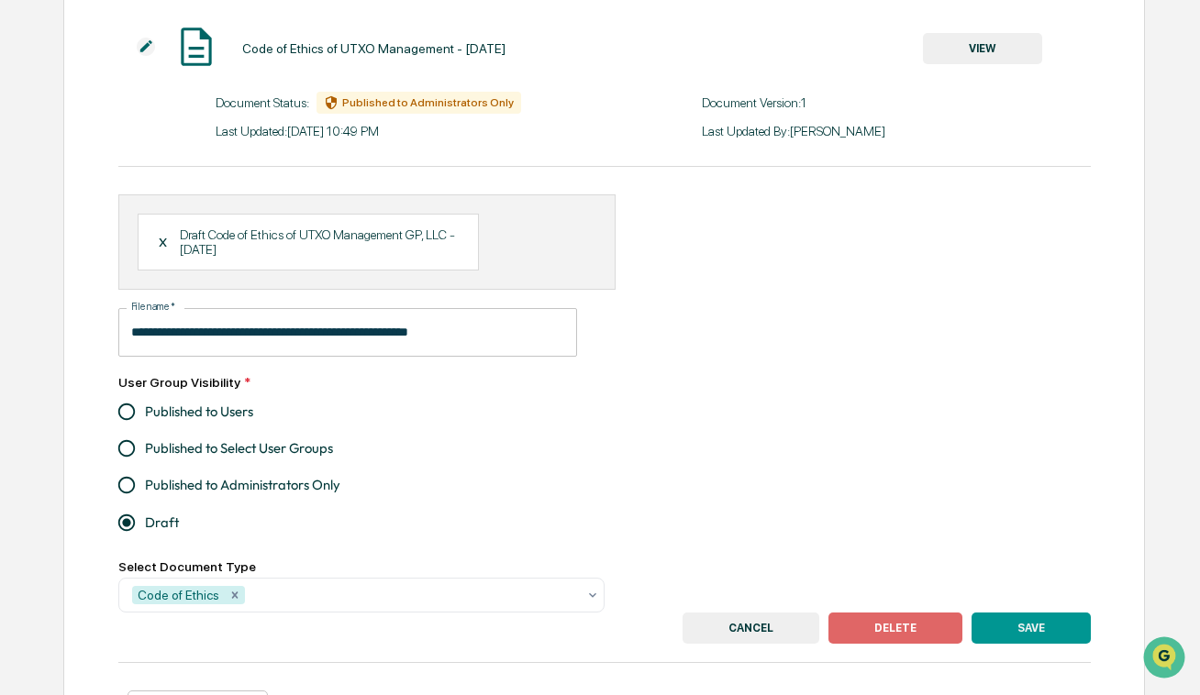
scroll to position [317, 0]
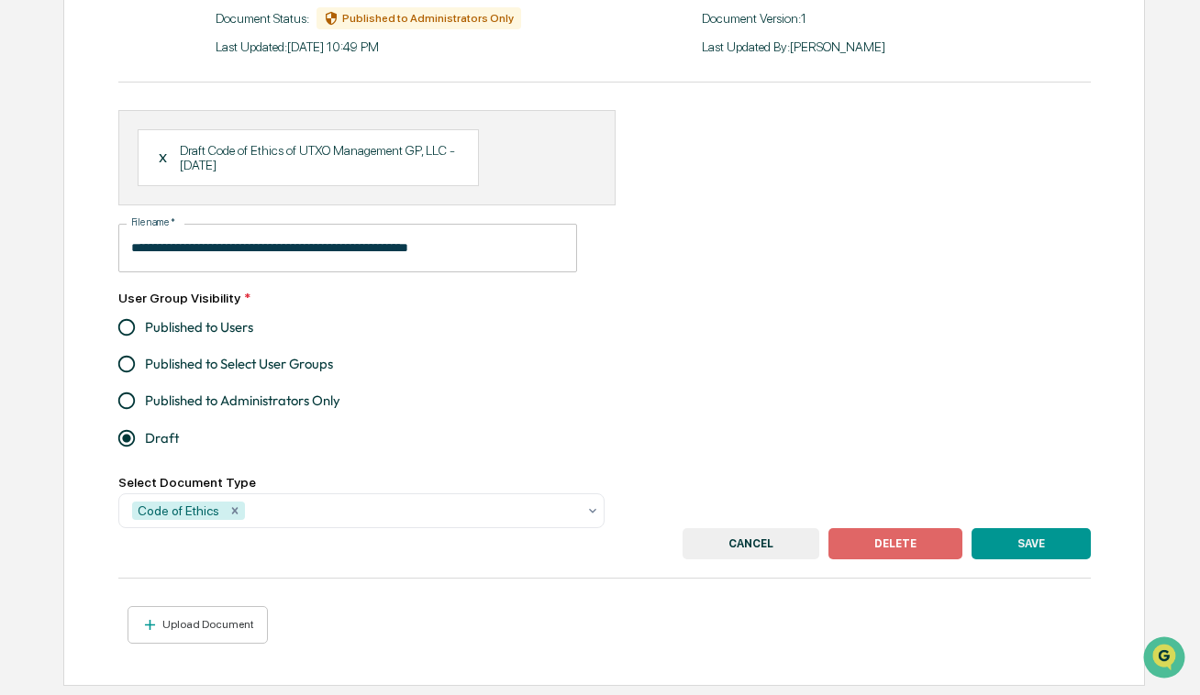
click at [242, 389] on label "Published to Administrators Only" at bounding box center [348, 400] width 481 height 37
click at [1034, 551] on button "SAVE" at bounding box center [1030, 543] width 119 height 31
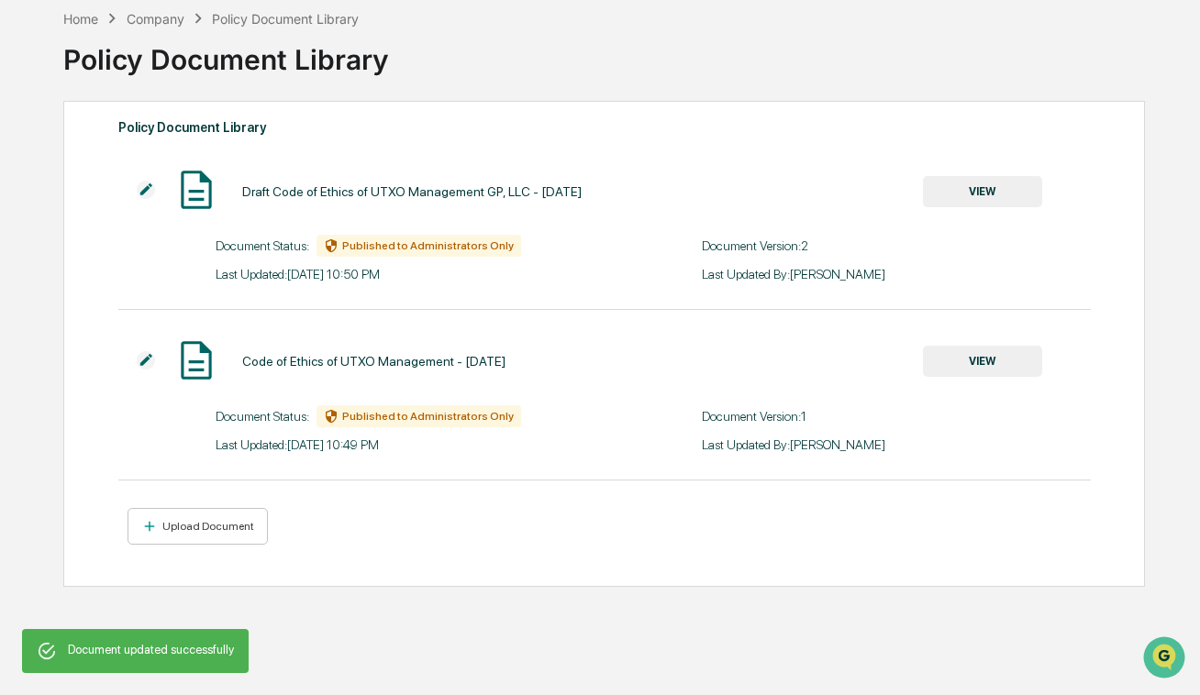
click at [147, 190] on img at bounding box center [146, 190] width 18 height 18
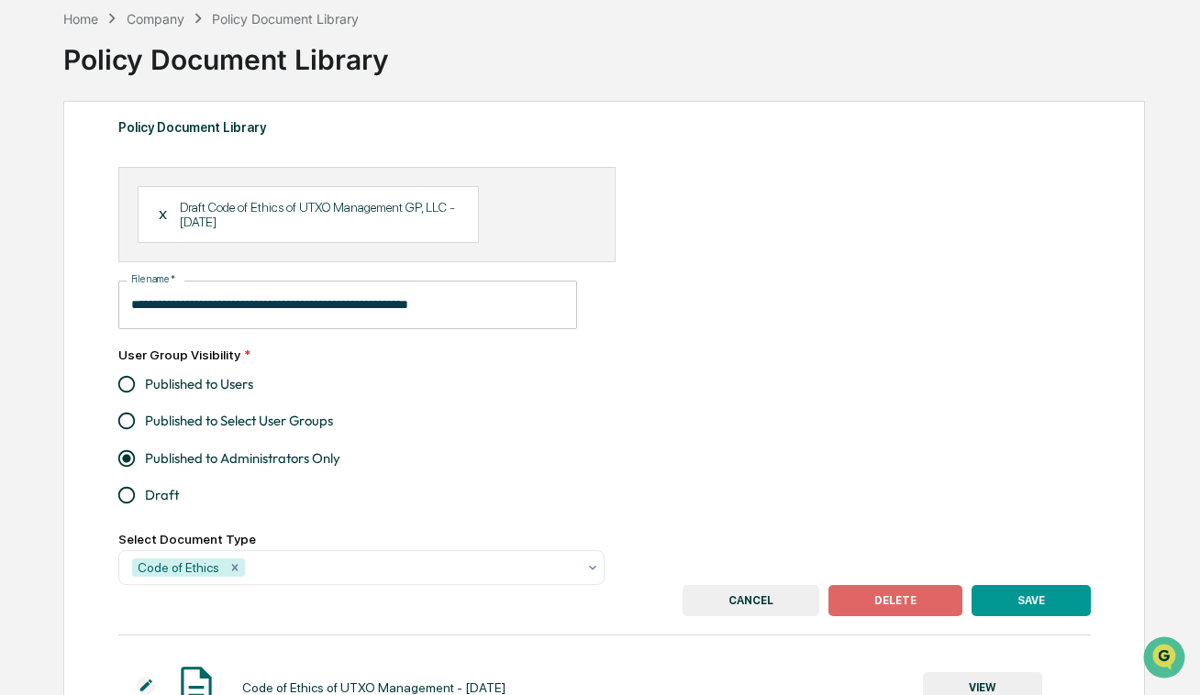
click at [178, 384] on span "Published to Users" at bounding box center [199, 384] width 108 height 20
click at [1012, 603] on button "SAVE" at bounding box center [1030, 600] width 119 height 31
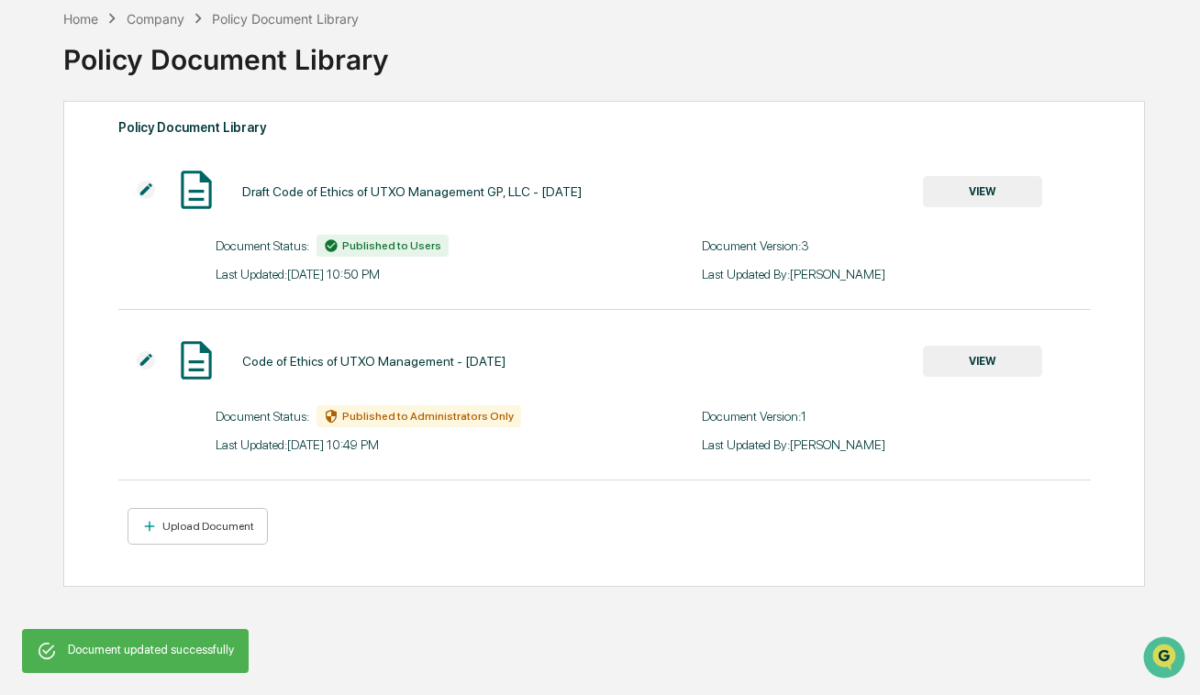
scroll to position [0, 0]
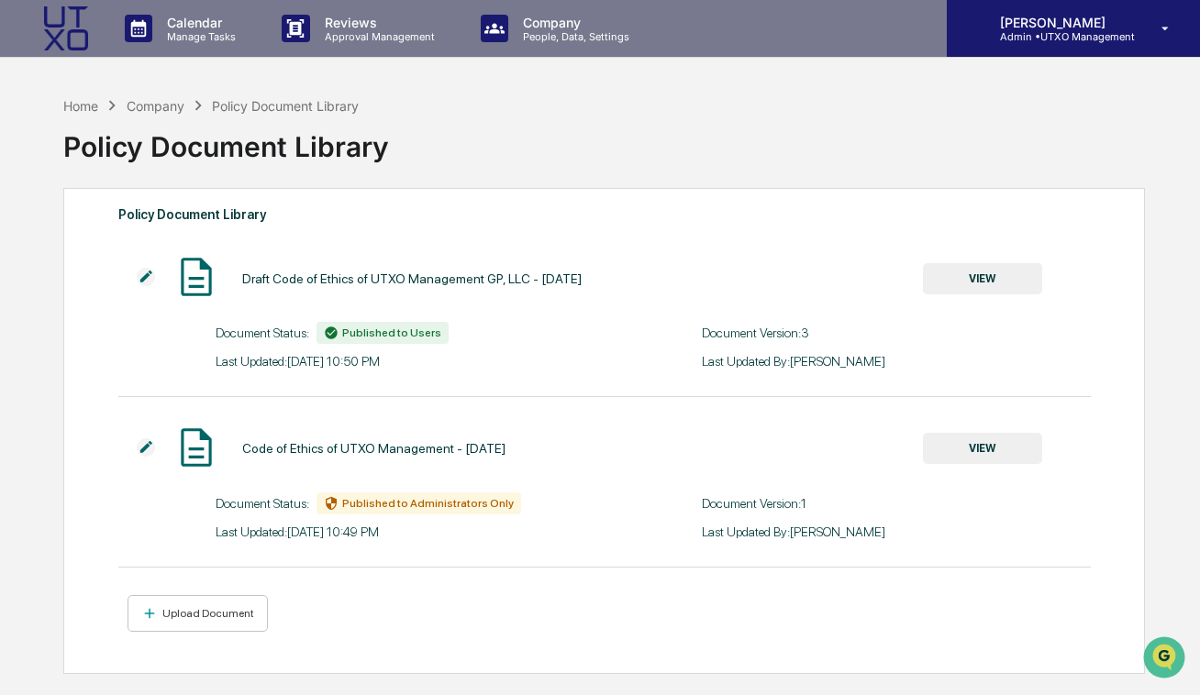
click at [1041, 43] on div "[PERSON_NAME] Admin • UTXO Management" at bounding box center [1072, 28] width 253 height 57
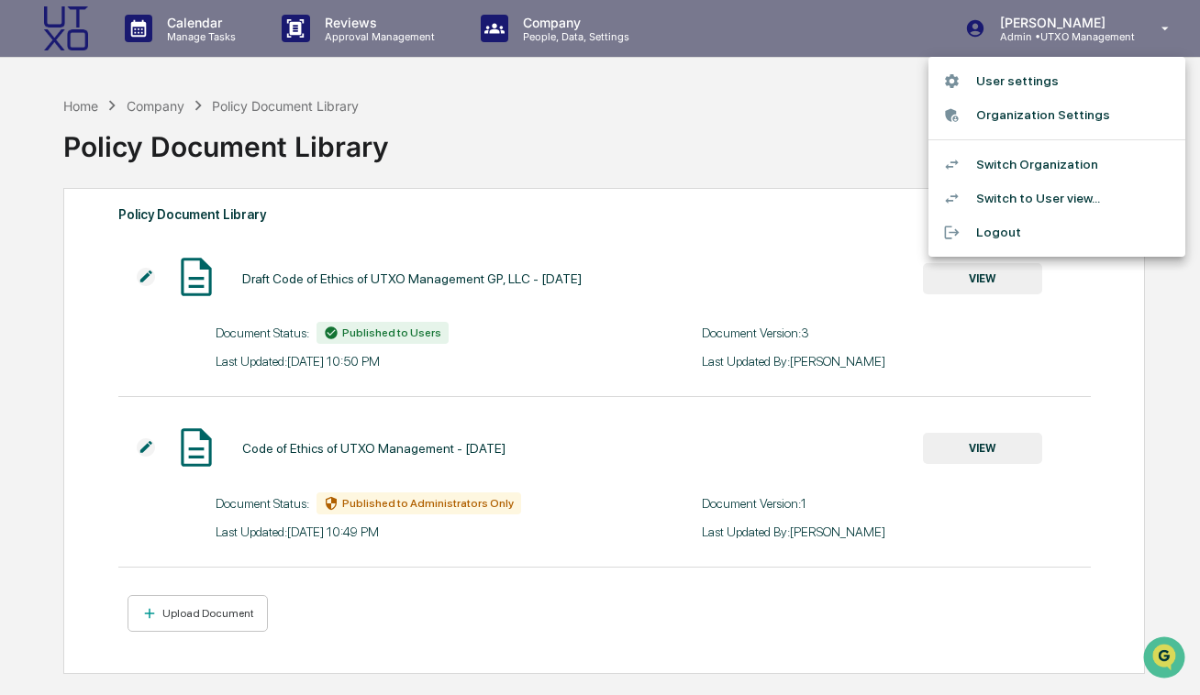
click at [1034, 109] on li "Organization Settings" at bounding box center [1056, 115] width 257 height 34
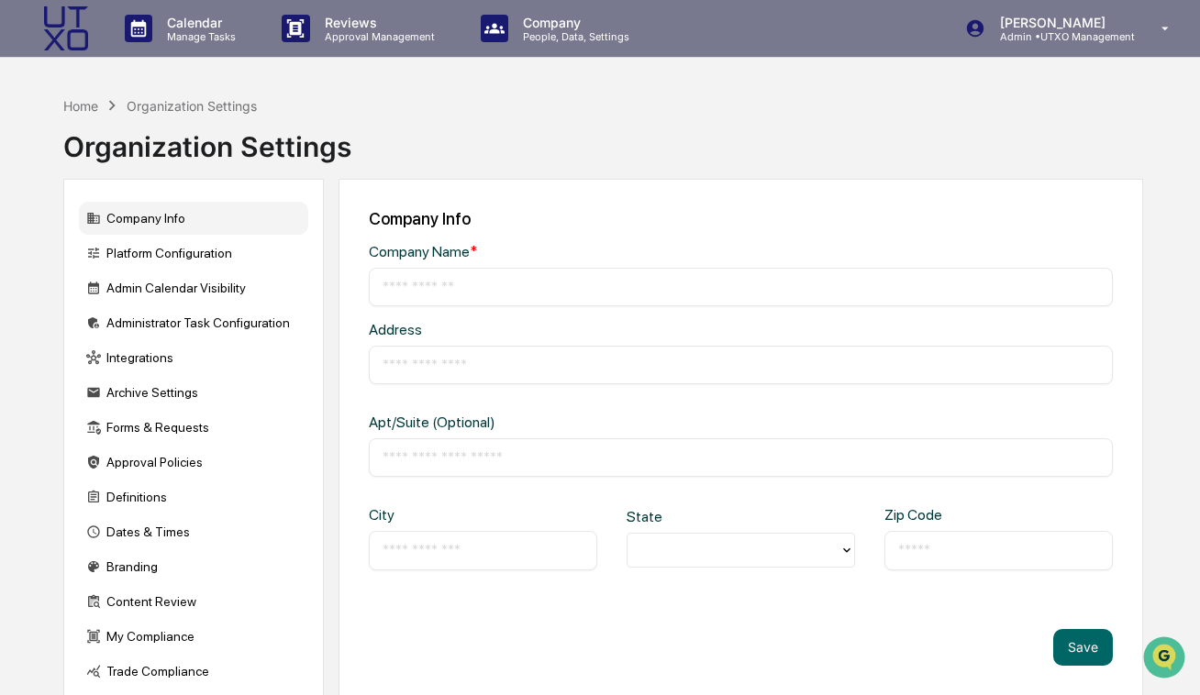
type input "**********"
type input "*********"
type input "*****"
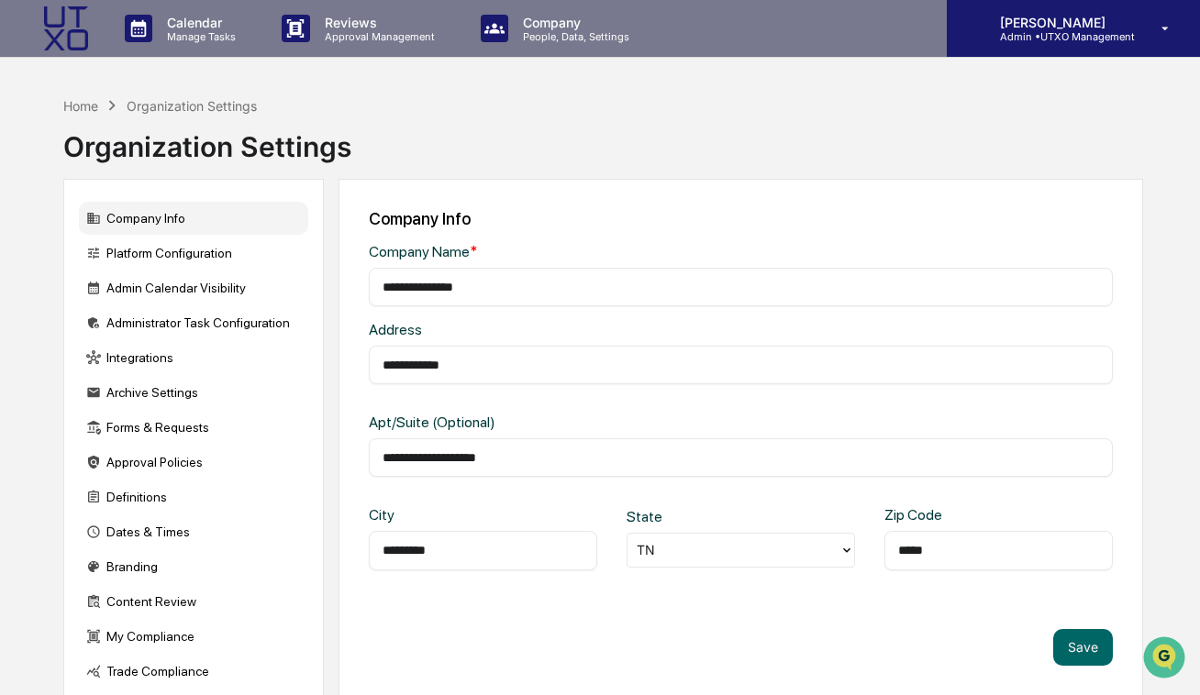
click at [1045, 30] on p "Admin • UTXO Management" at bounding box center [1059, 36] width 149 height 13
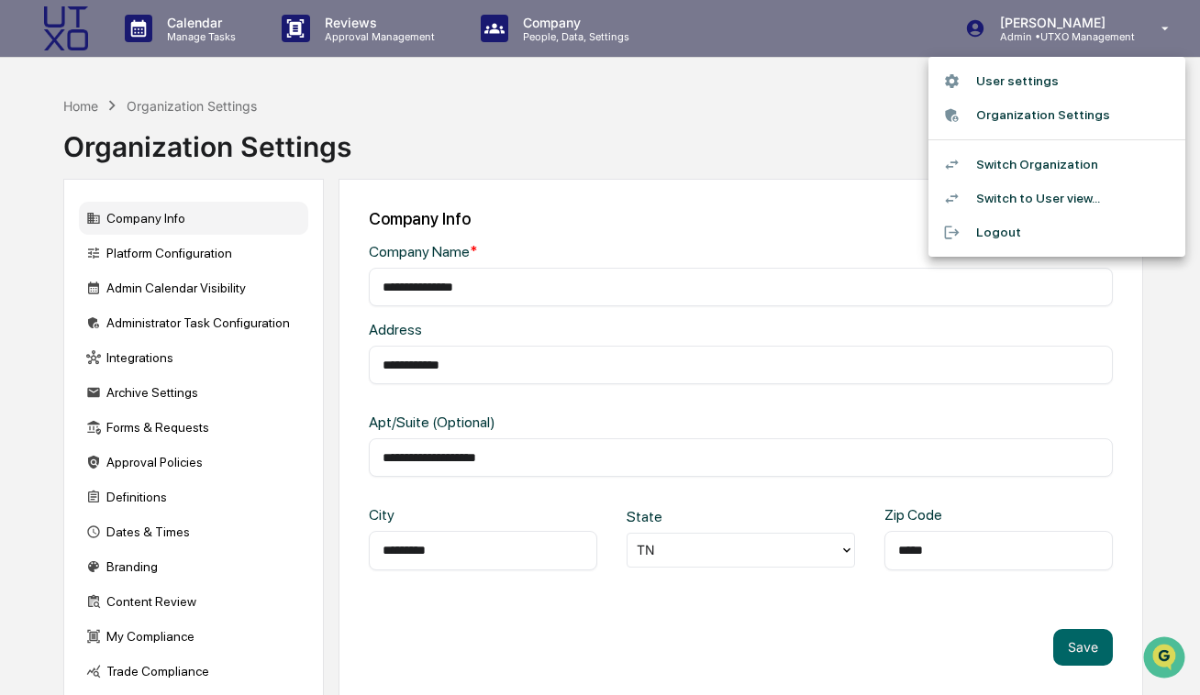
click at [1028, 165] on li "Switch Organization" at bounding box center [1056, 165] width 257 height 34
